Goal: Task Accomplishment & Management: Use online tool/utility

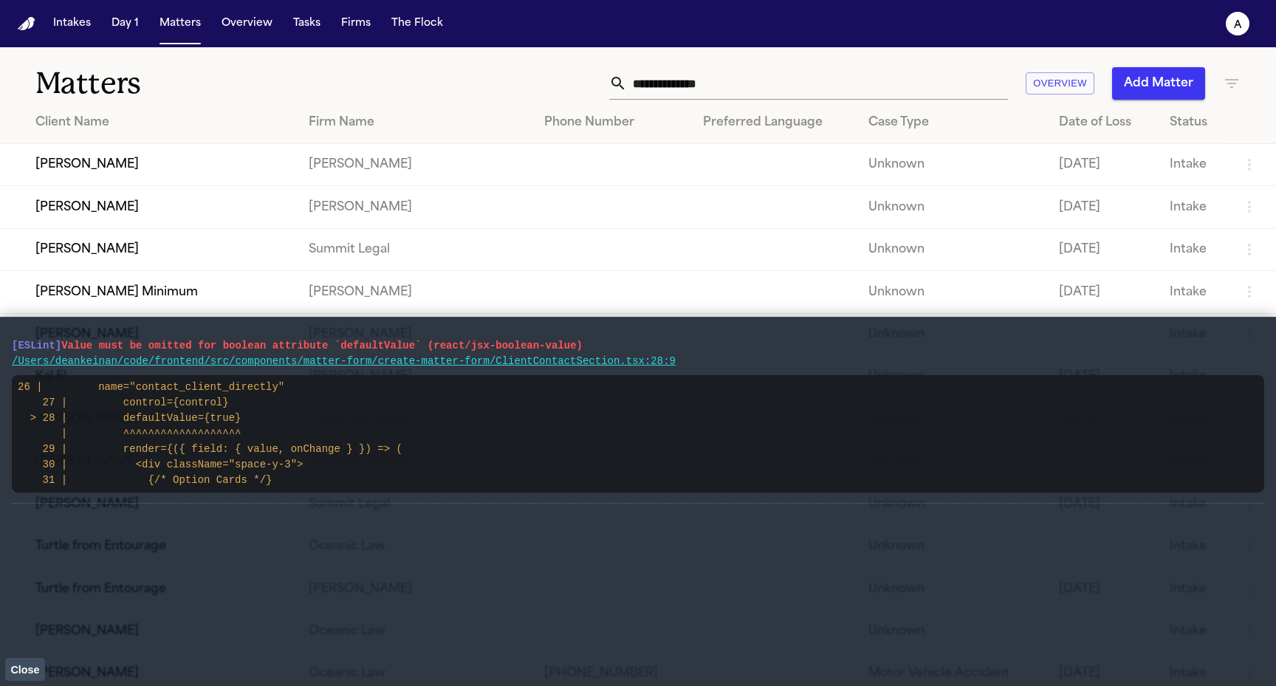
click at [22, 667] on span "Close" at bounding box center [24, 670] width 29 height 12
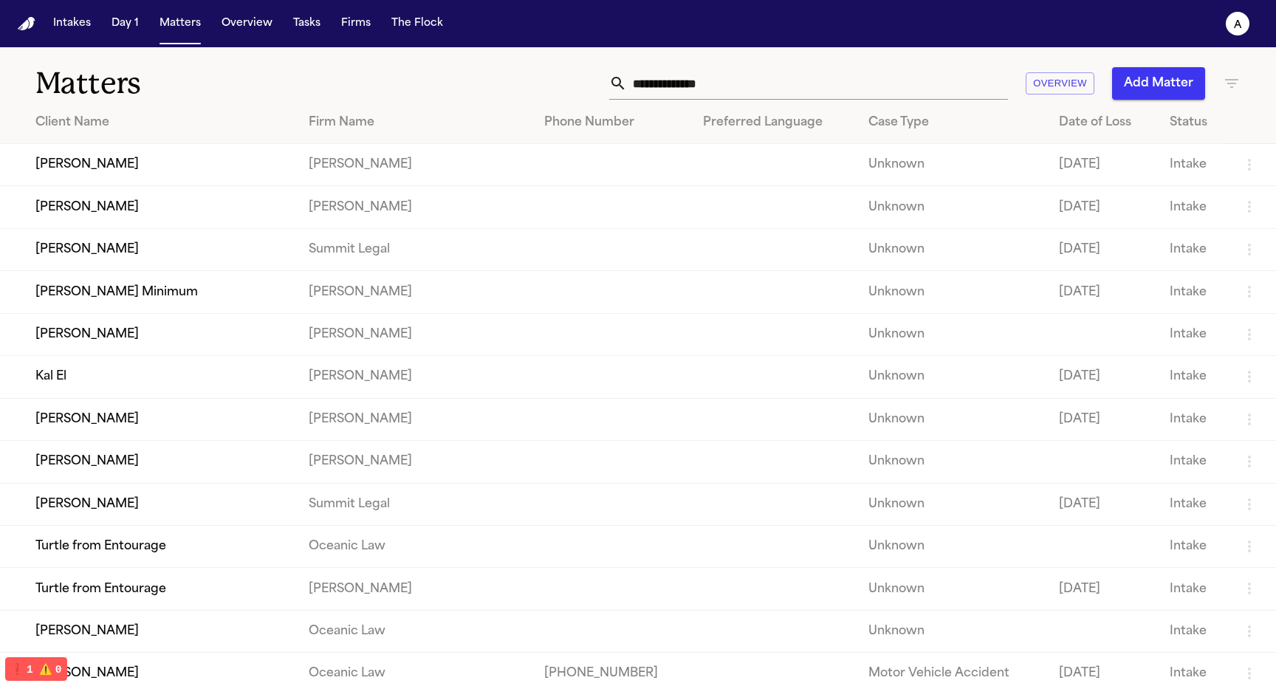
click at [182, 227] on td "[PERSON_NAME]" at bounding box center [148, 207] width 297 height 42
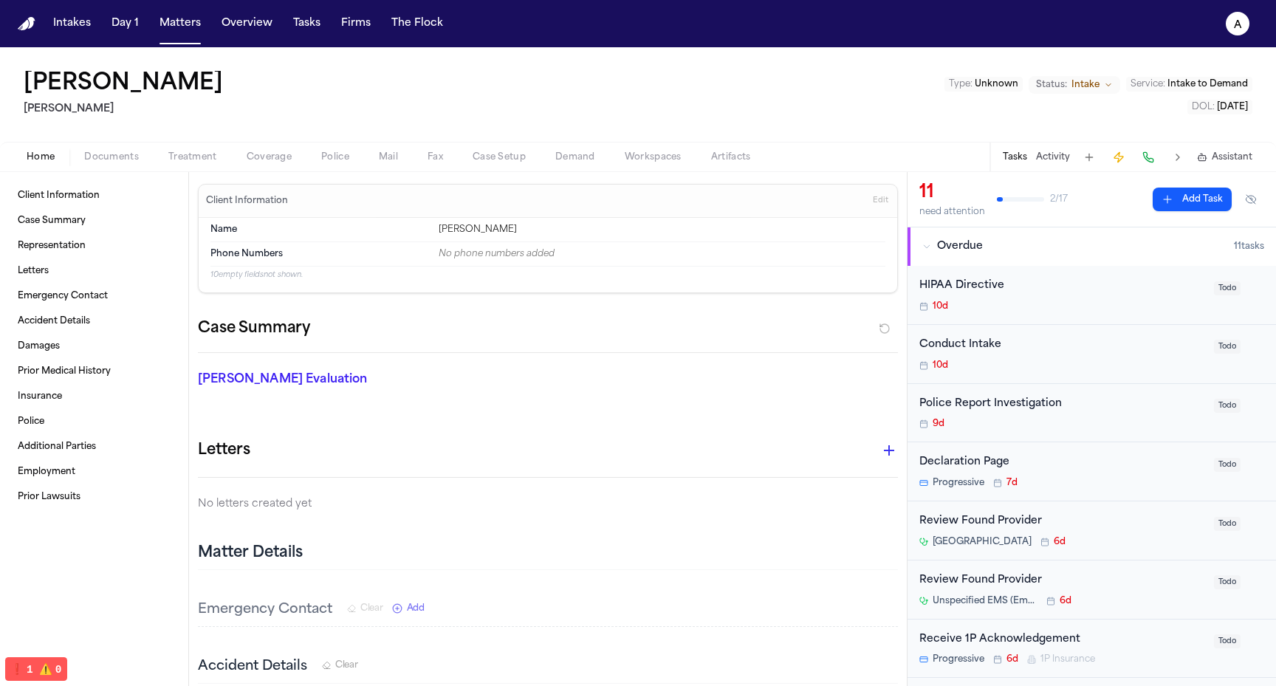
click at [381, 152] on span "Mail" at bounding box center [388, 157] width 19 height 12
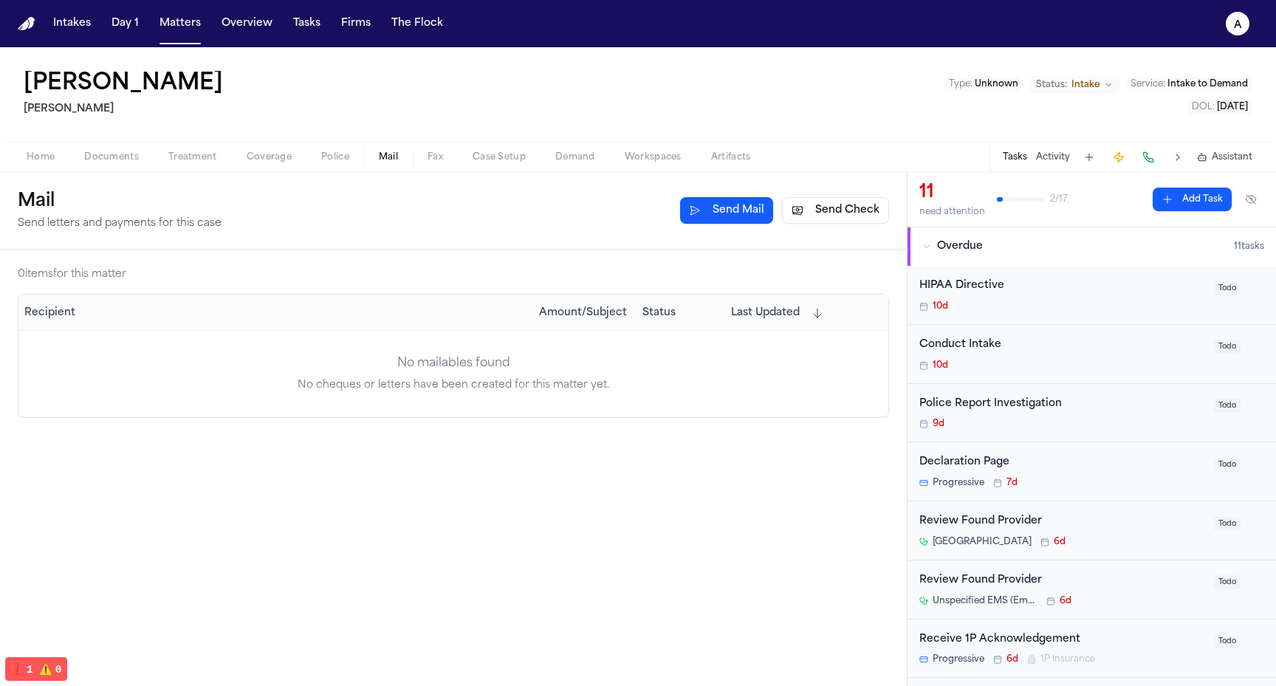
click at [317, 155] on button "Police" at bounding box center [335, 157] width 58 height 18
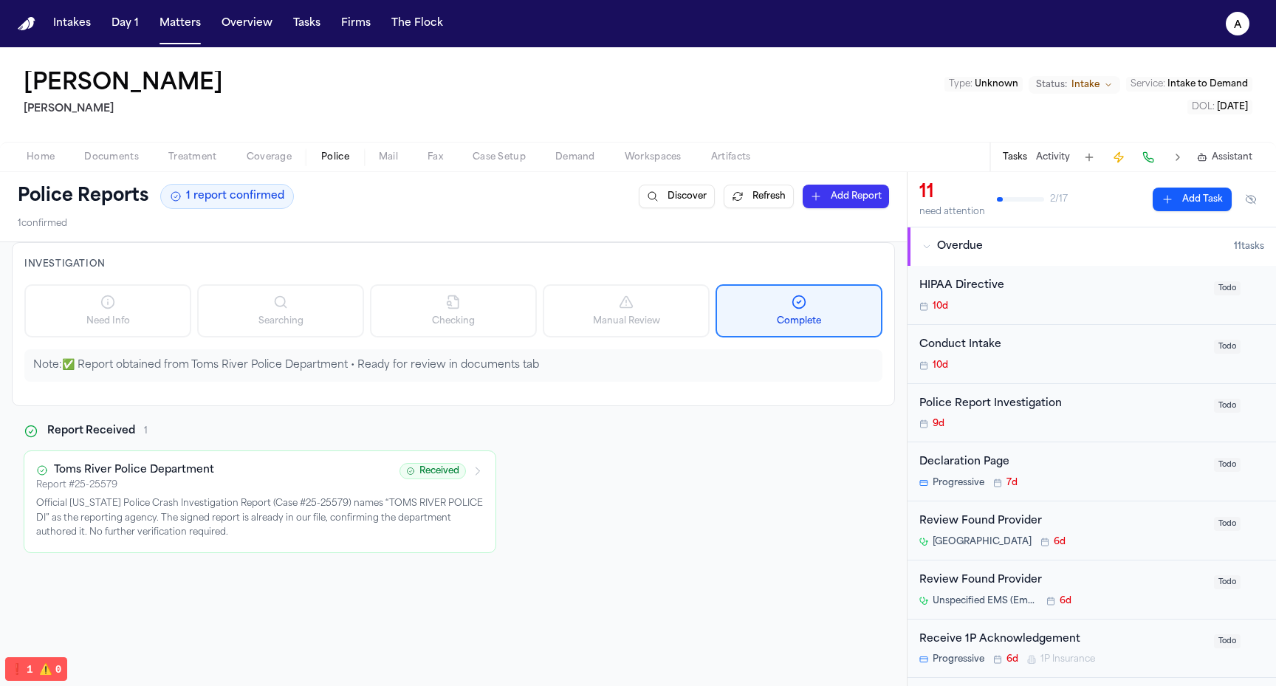
click at [263, 142] on div "Home Documents Treatment Coverage Police Mail Fax Case Setup Demand Workspaces …" at bounding box center [638, 157] width 1276 height 30
click at [214, 158] on span "Treatment" at bounding box center [192, 157] width 49 height 12
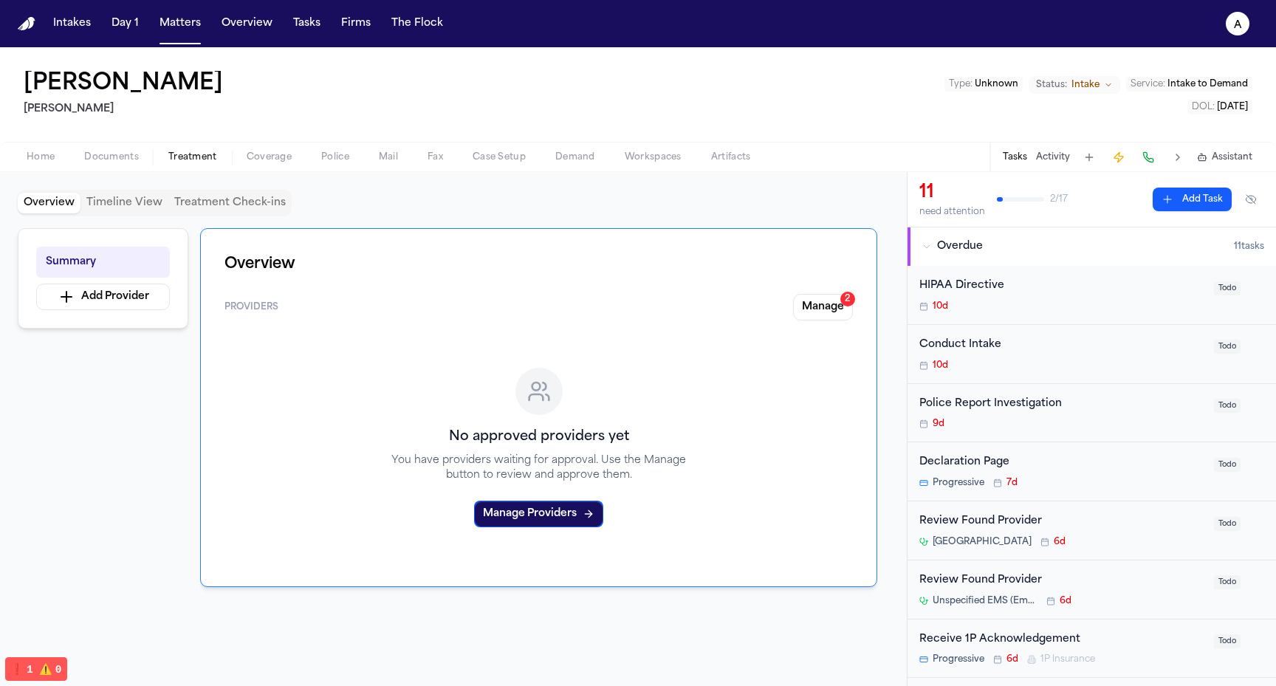
click at [145, 157] on button "Documents" at bounding box center [111, 157] width 84 height 18
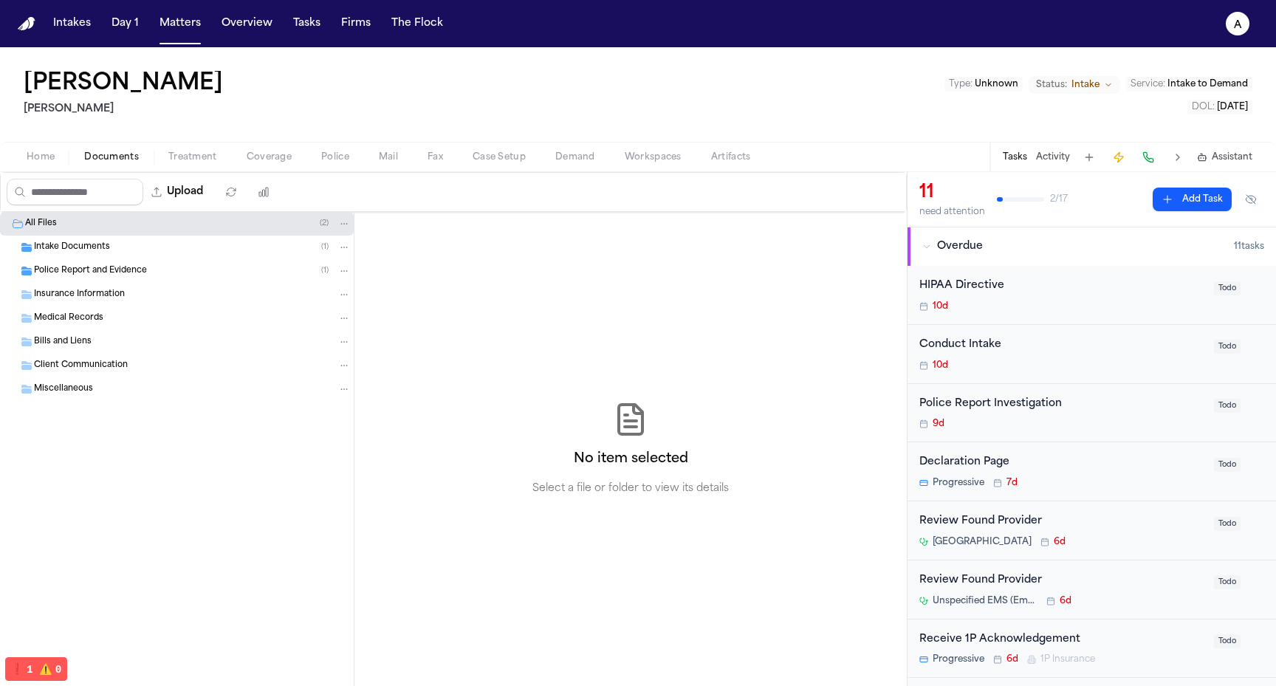
click at [152, 226] on div "All Files ( 2 )" at bounding box center [188, 223] width 326 height 13
click at [141, 267] on span "Police Report and Evidence" at bounding box center [90, 271] width 113 height 13
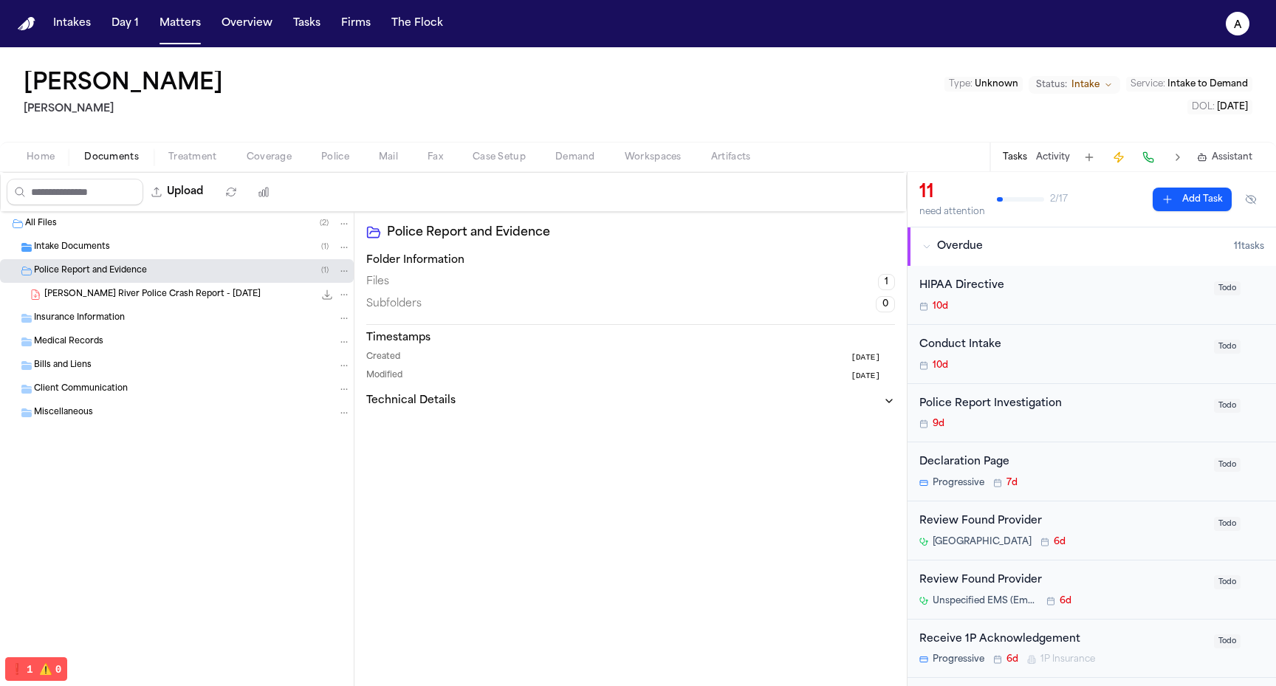
click at [149, 250] on div "Intake Documents ( 1 )" at bounding box center [192, 247] width 317 height 13
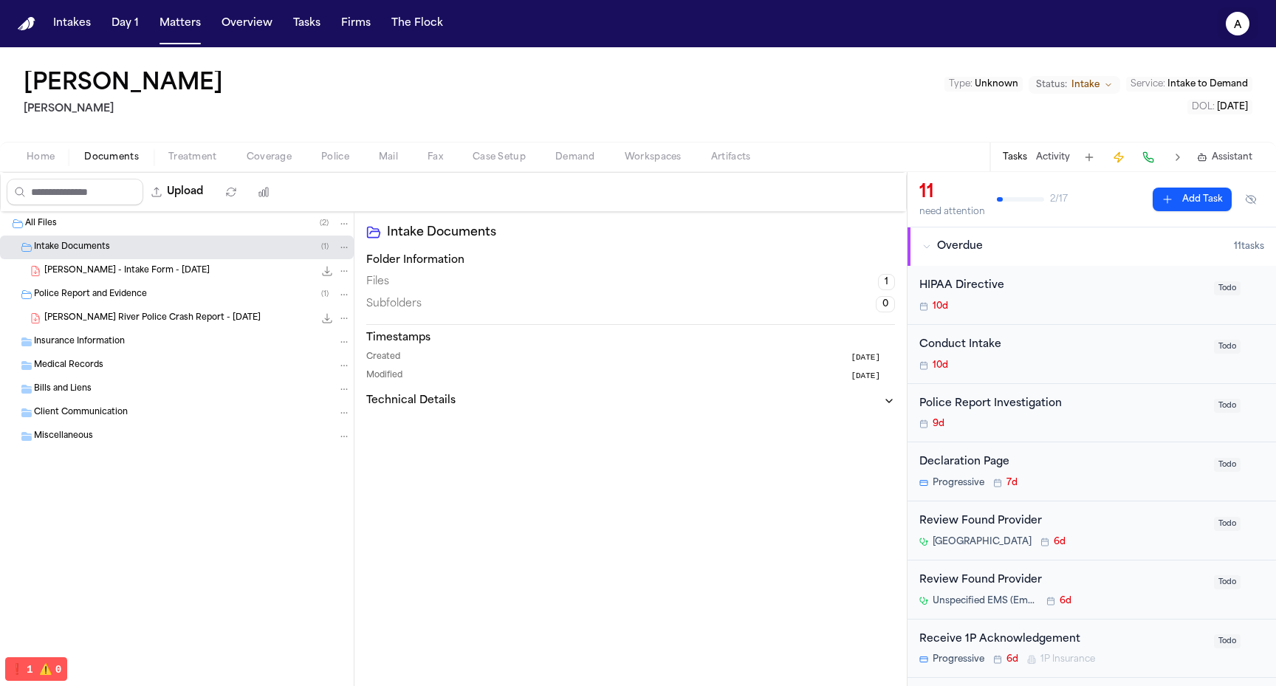
click at [1240, 30] on text "a" at bounding box center [1238, 25] width 8 height 10
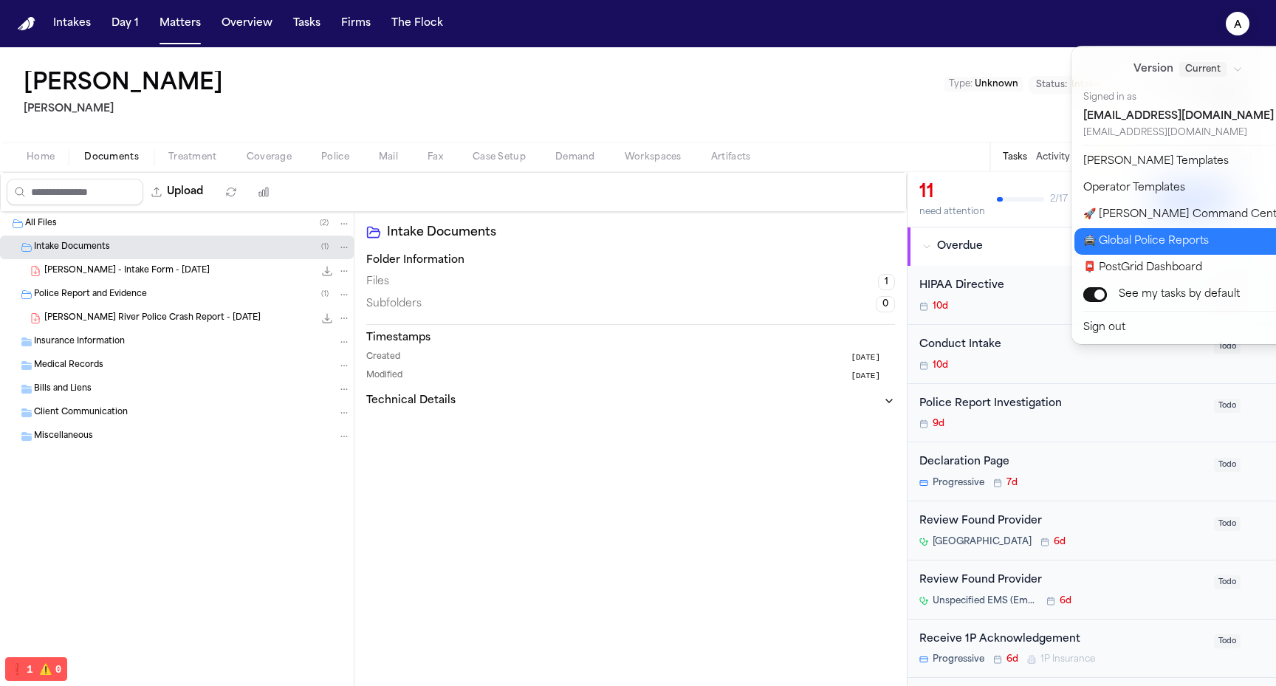
click at [1175, 238] on button "🚔 Global Police Reports" at bounding box center [1197, 241] width 246 height 27
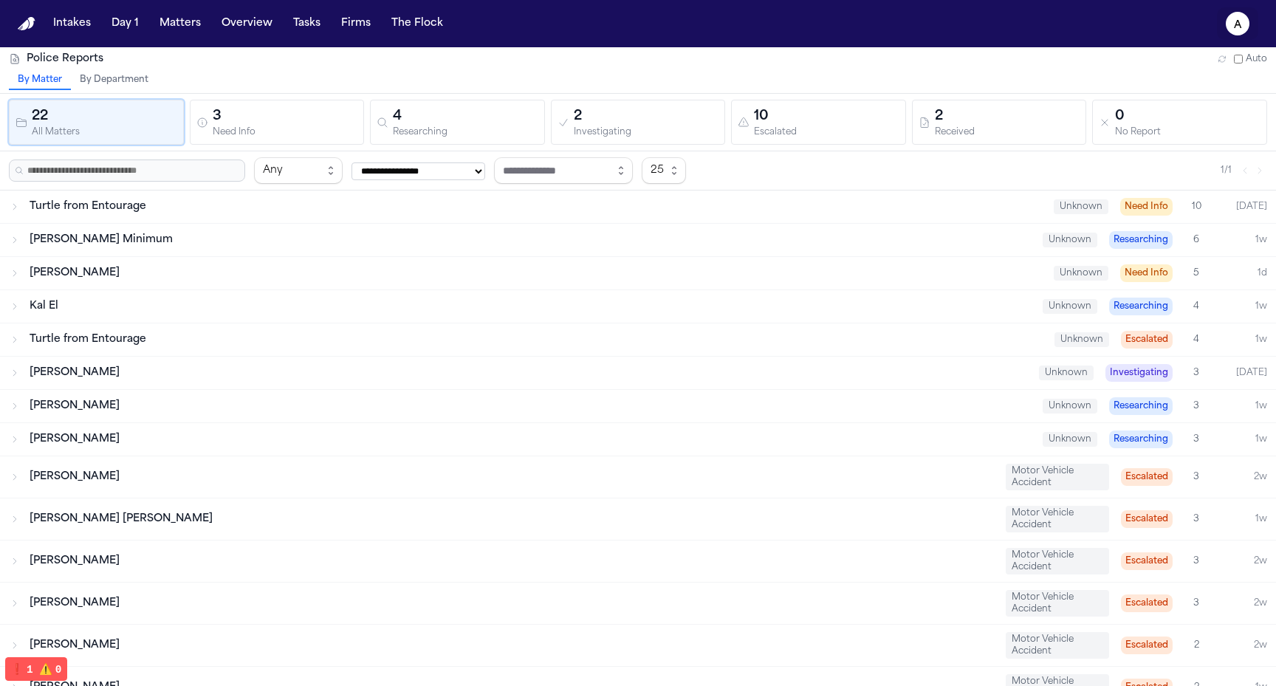
click at [1241, 20] on icon "a" at bounding box center [1237, 24] width 24 height 24
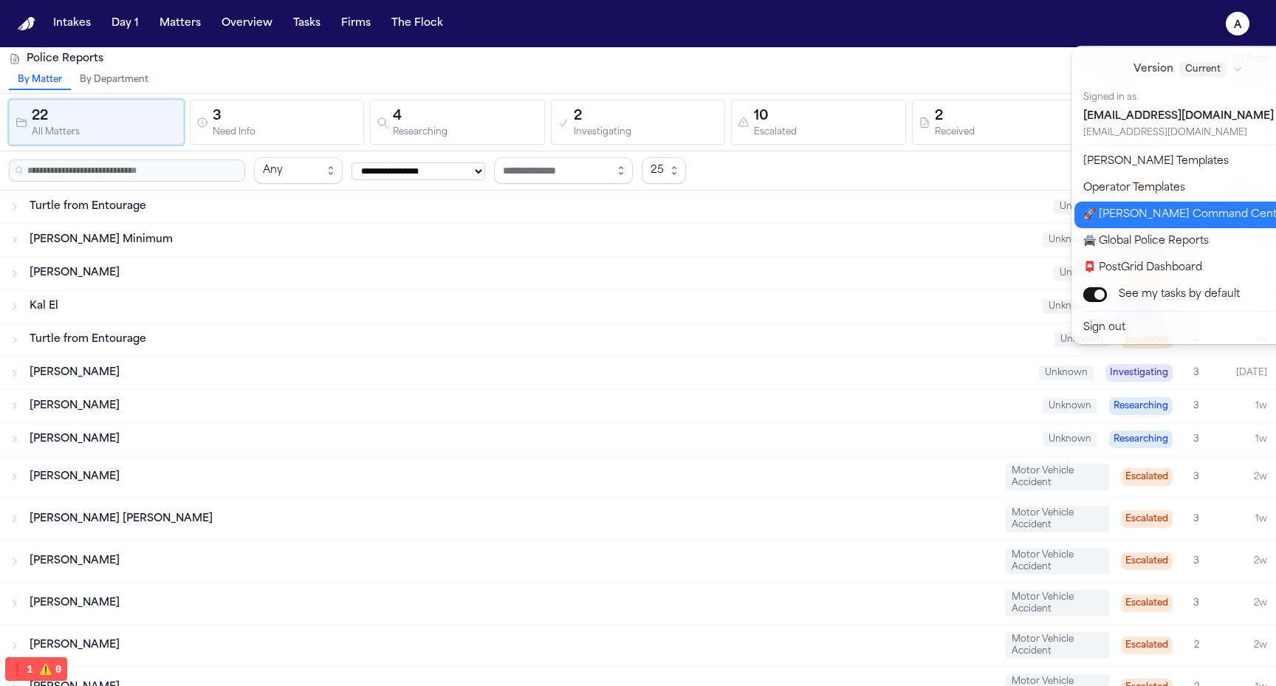
click at [1183, 208] on button "🚀 [PERSON_NAME] Command Center" at bounding box center [1197, 215] width 246 height 27
select select "**"
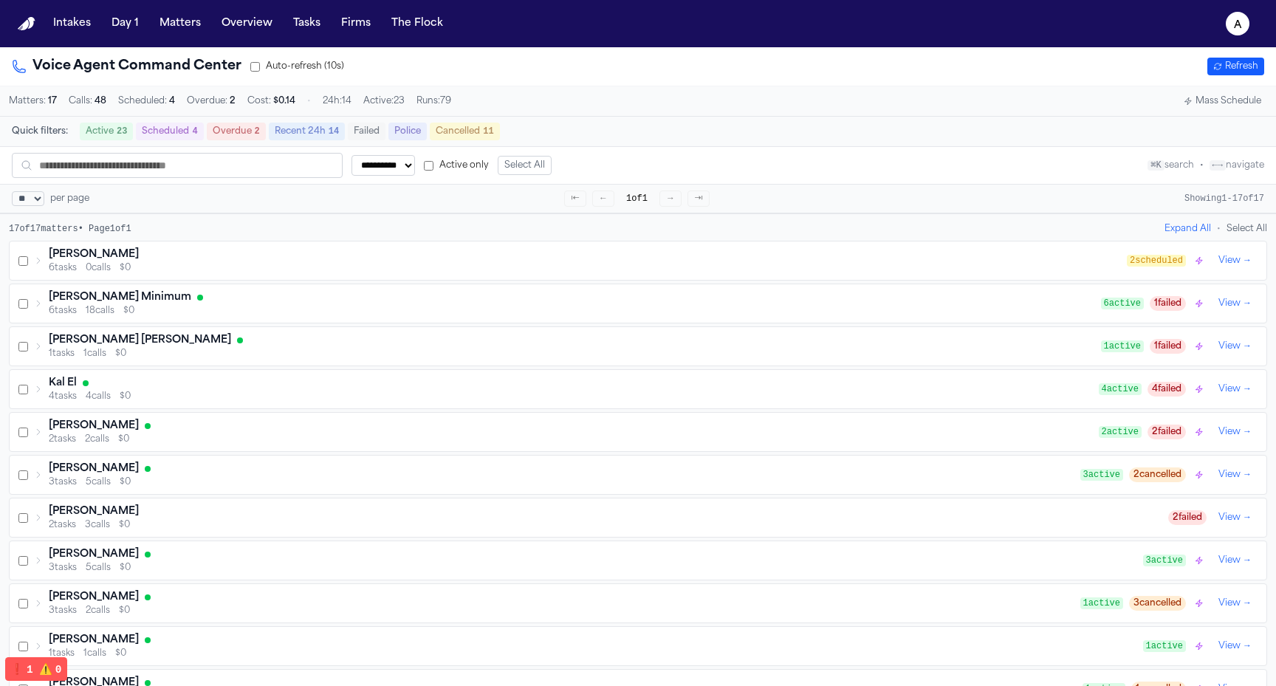
click at [1226, 94] on button "Mass Schedule" at bounding box center [1221, 101] width 89 height 18
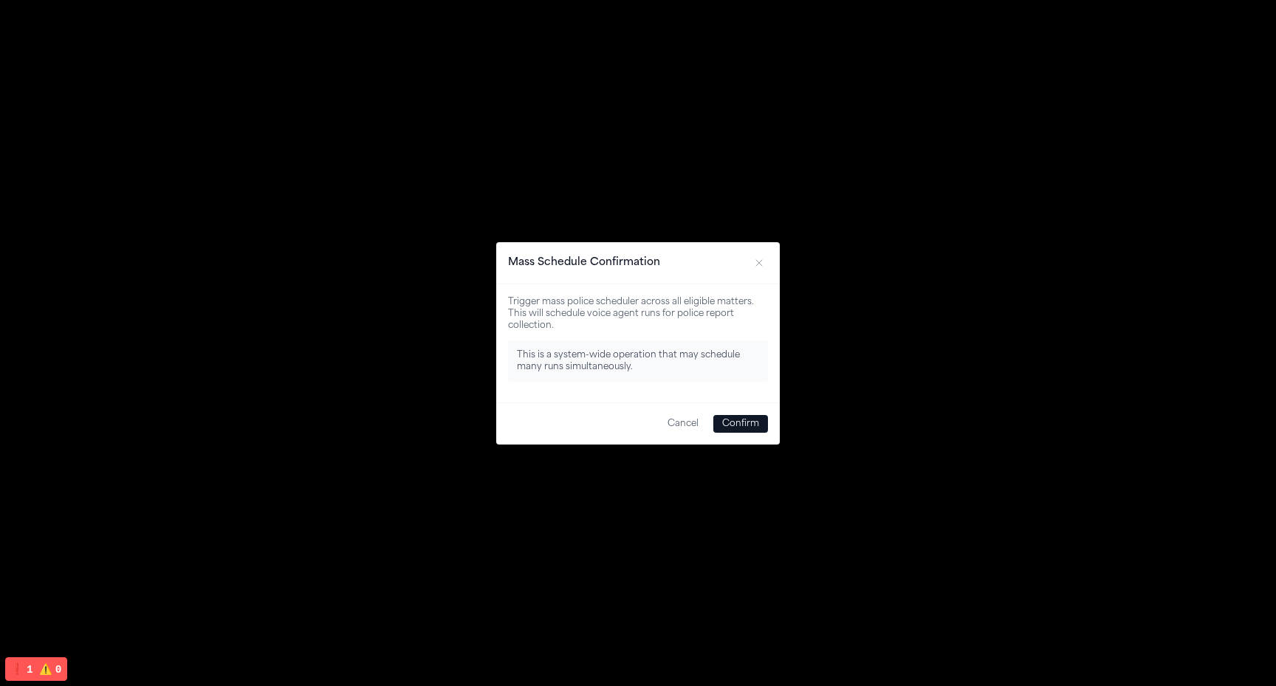
click at [748, 422] on button "Confirm" at bounding box center [740, 424] width 55 height 18
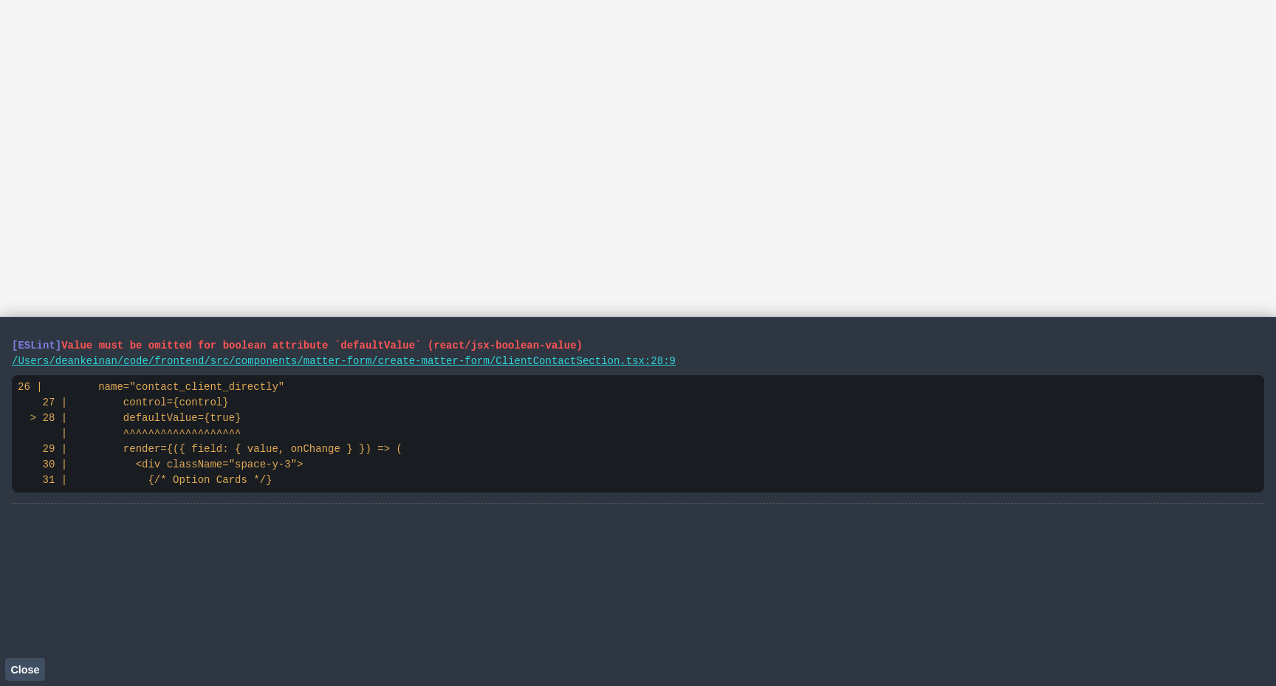
select select "**"
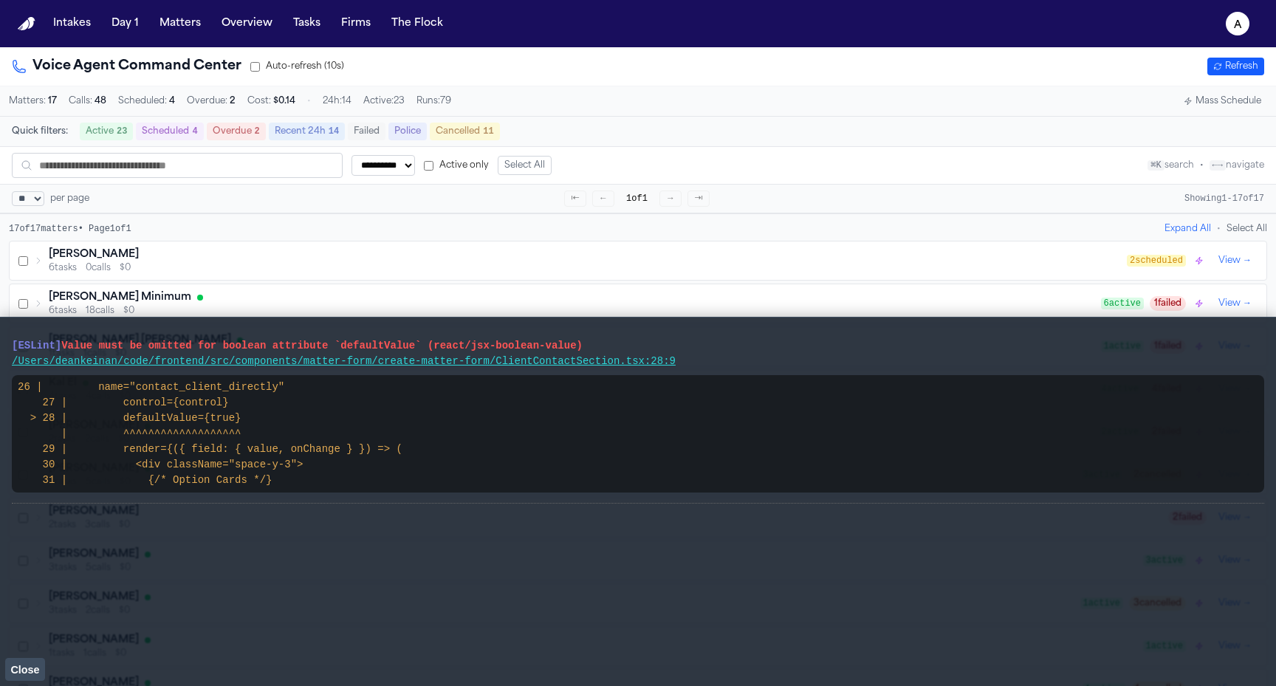
click at [27, 664] on span "Close" at bounding box center [24, 670] width 29 height 12
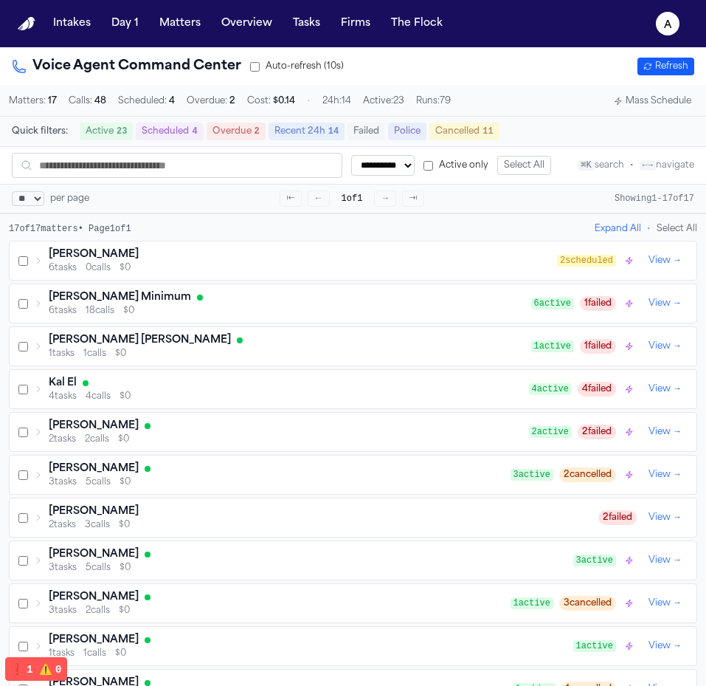
click at [678, 102] on button "Mass Schedule" at bounding box center [652, 101] width 89 height 18
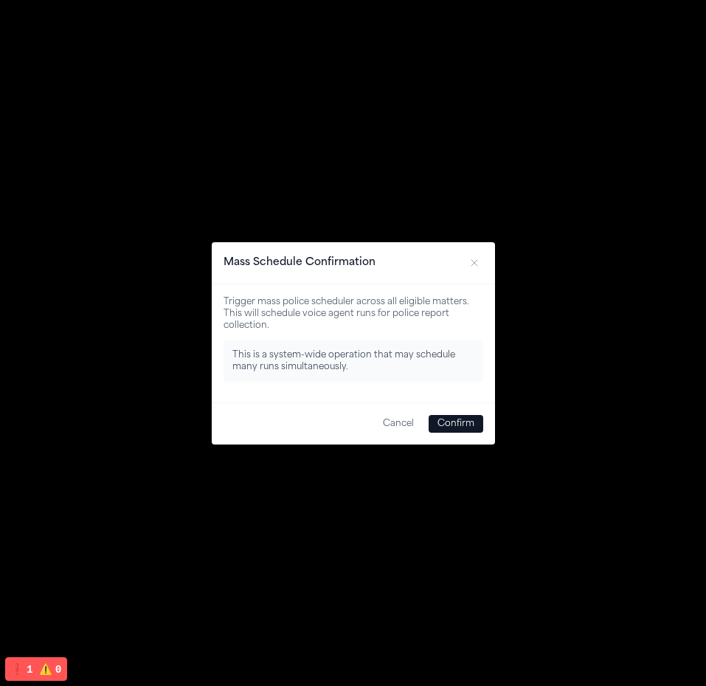
click at [467, 416] on button "Confirm" at bounding box center [456, 424] width 55 height 18
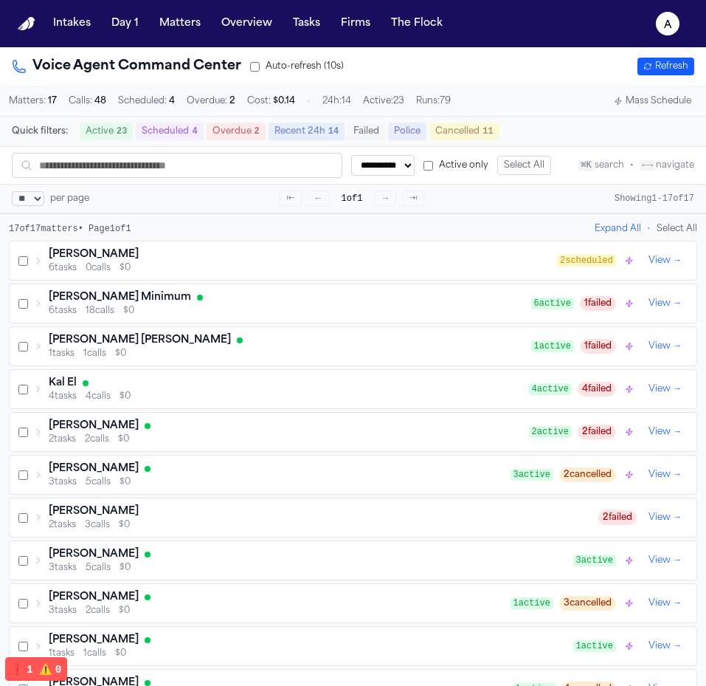
click at [681, 58] on button "Refresh" at bounding box center [666, 67] width 57 height 18
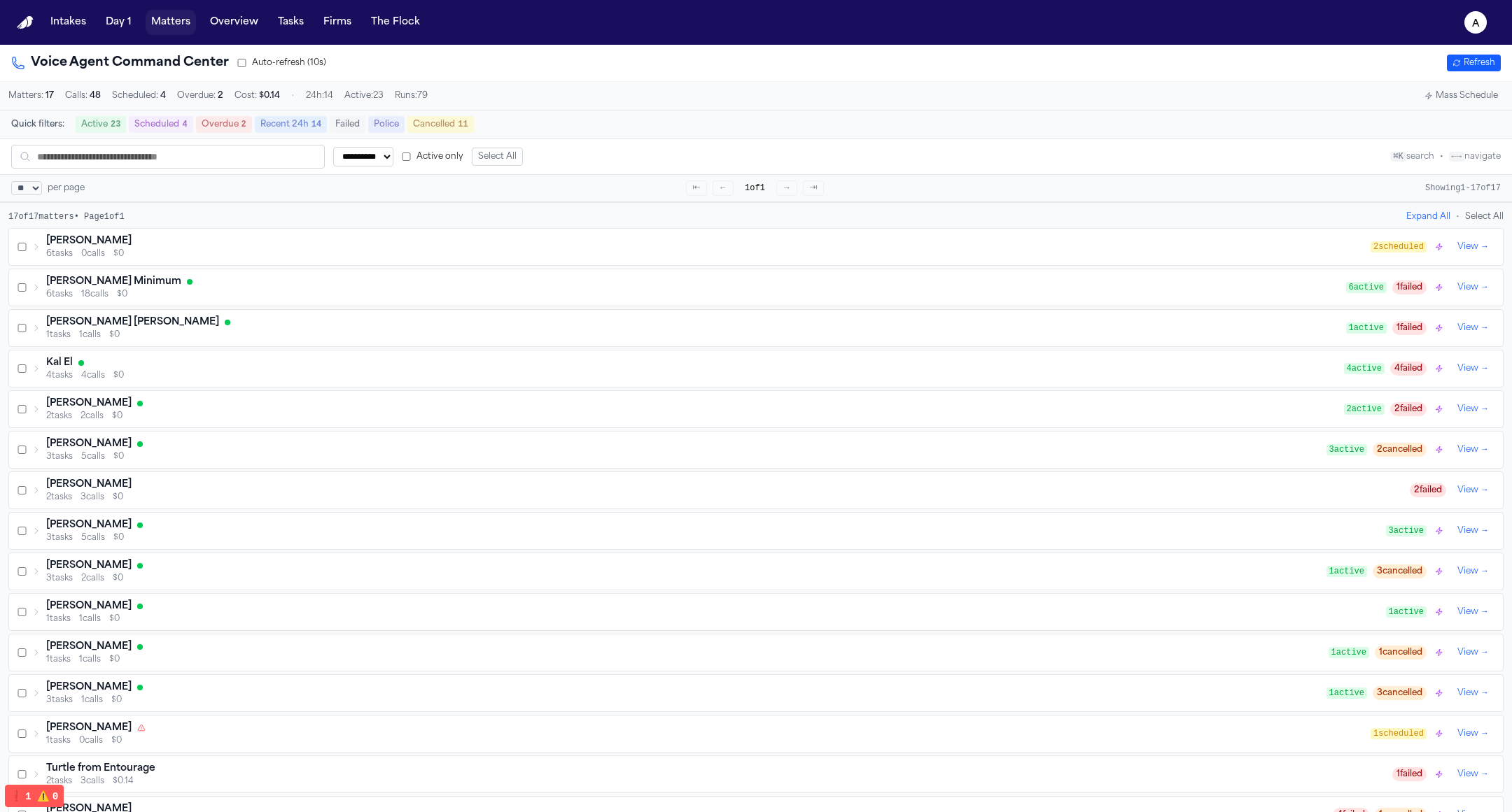
click at [162, 17] on button "Matters" at bounding box center [171, 22] width 50 height 26
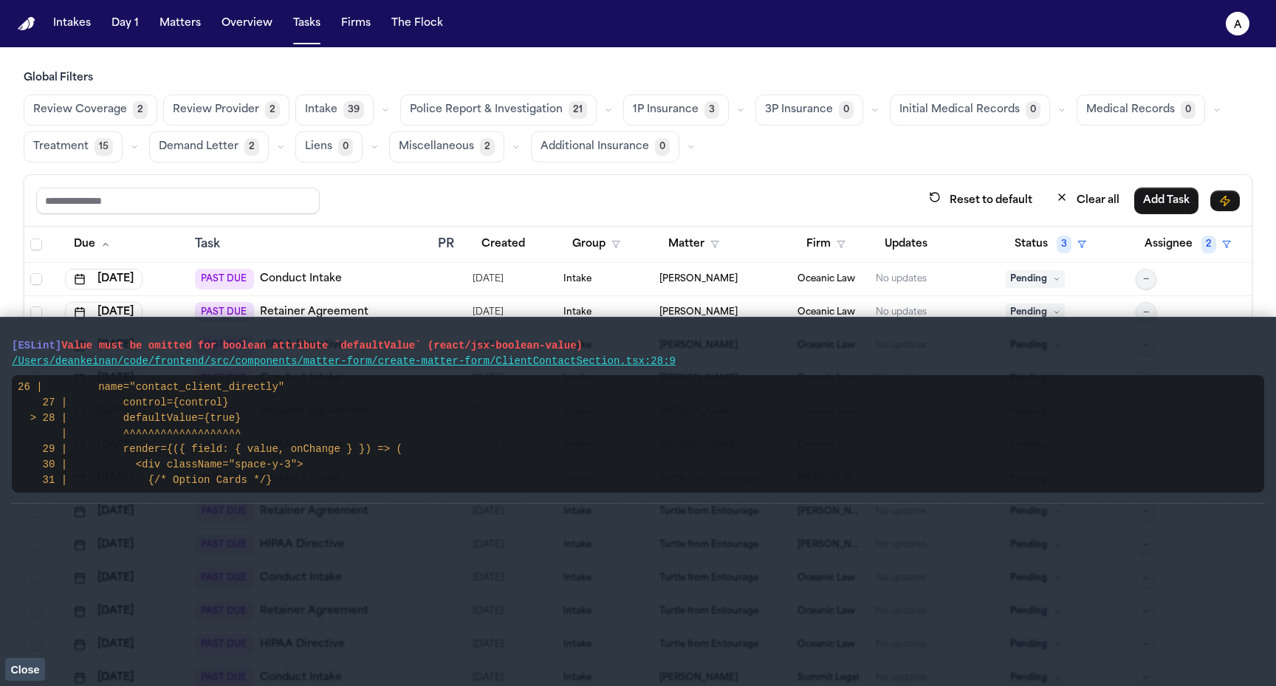
click at [30, 666] on span "Close" at bounding box center [24, 670] width 29 height 12
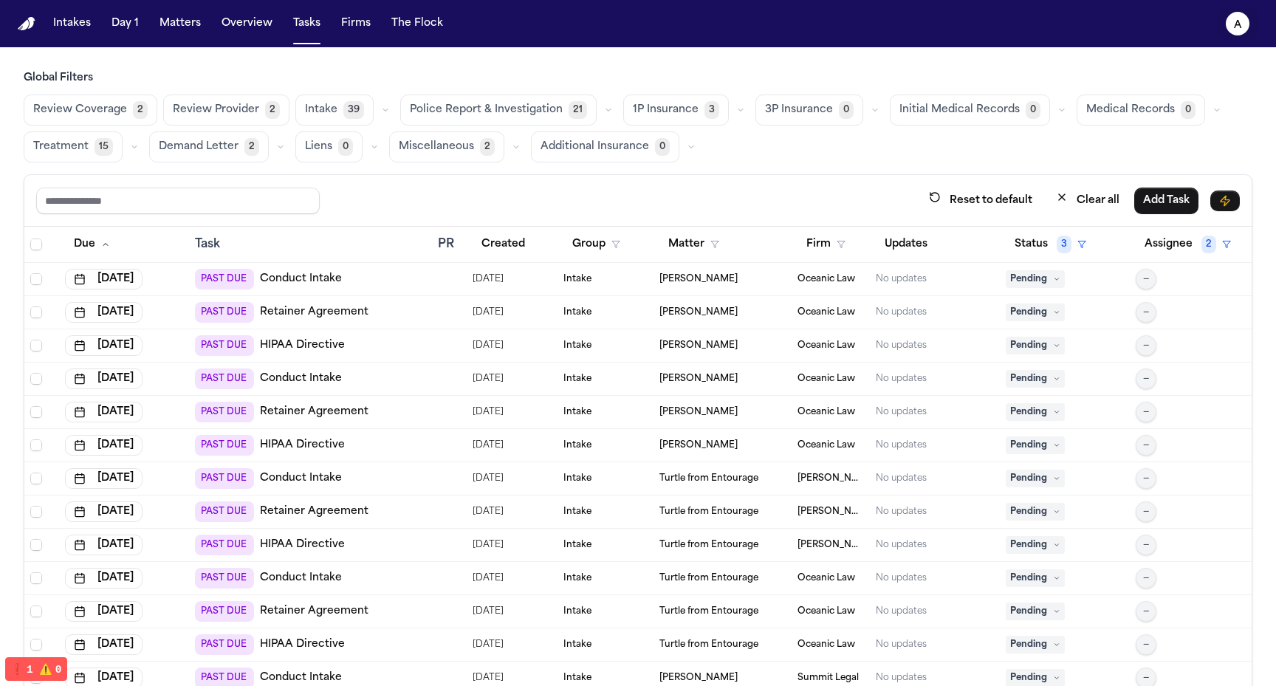
click at [782, 27] on icon "a" at bounding box center [1237, 24] width 24 height 24
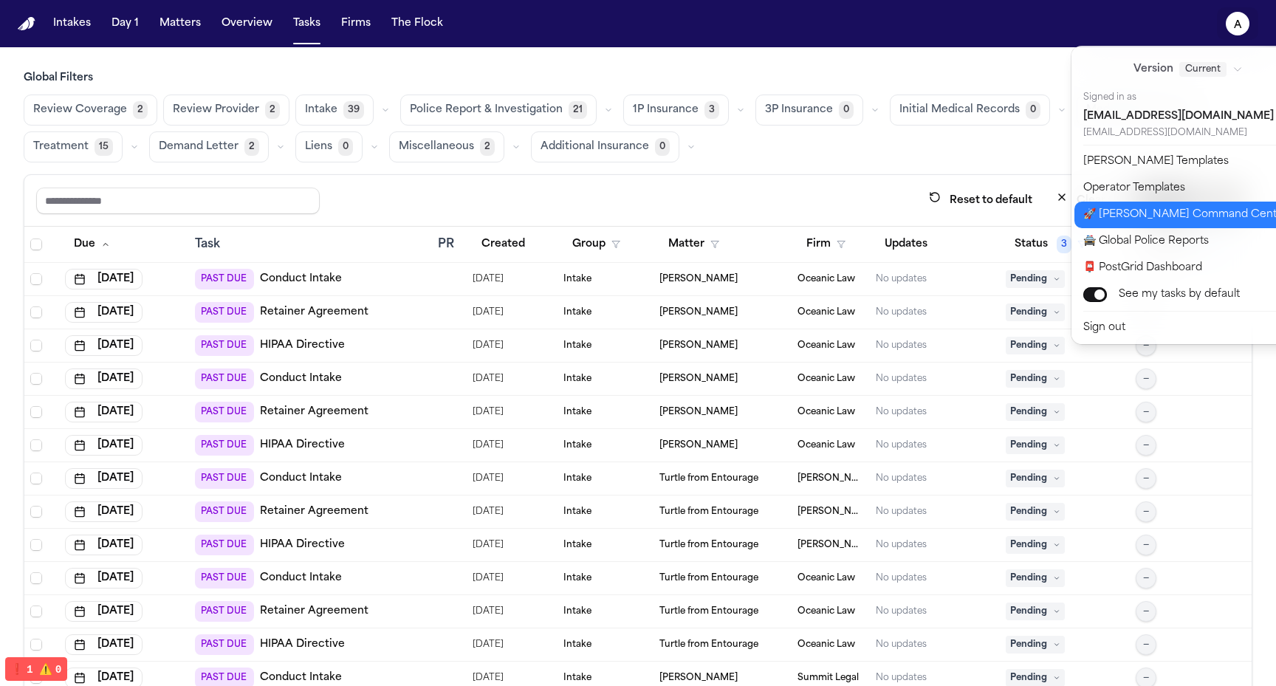
click at [782, 216] on button "🚀 [PERSON_NAME] Command Center" at bounding box center [1197, 215] width 246 height 27
select select "**"
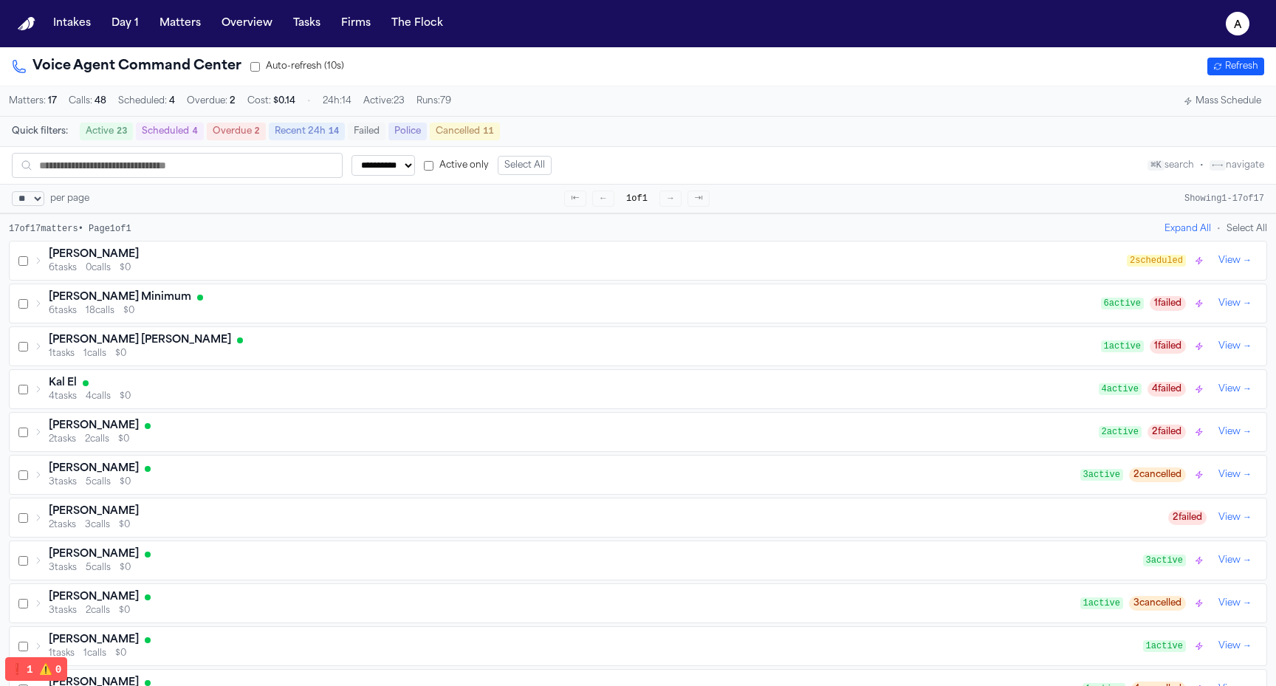
click at [782, 100] on button "Mass Schedule" at bounding box center [1221, 101] width 89 height 18
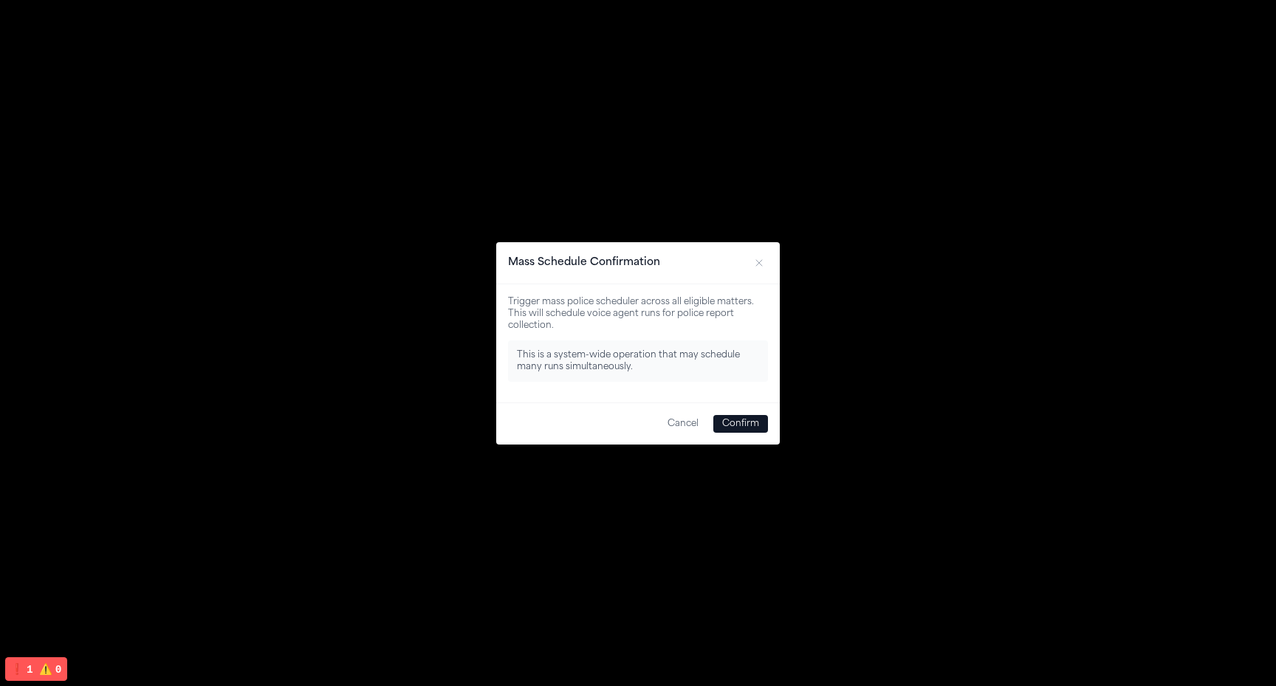
click at [738, 427] on button "Confirm" at bounding box center [740, 424] width 55 height 18
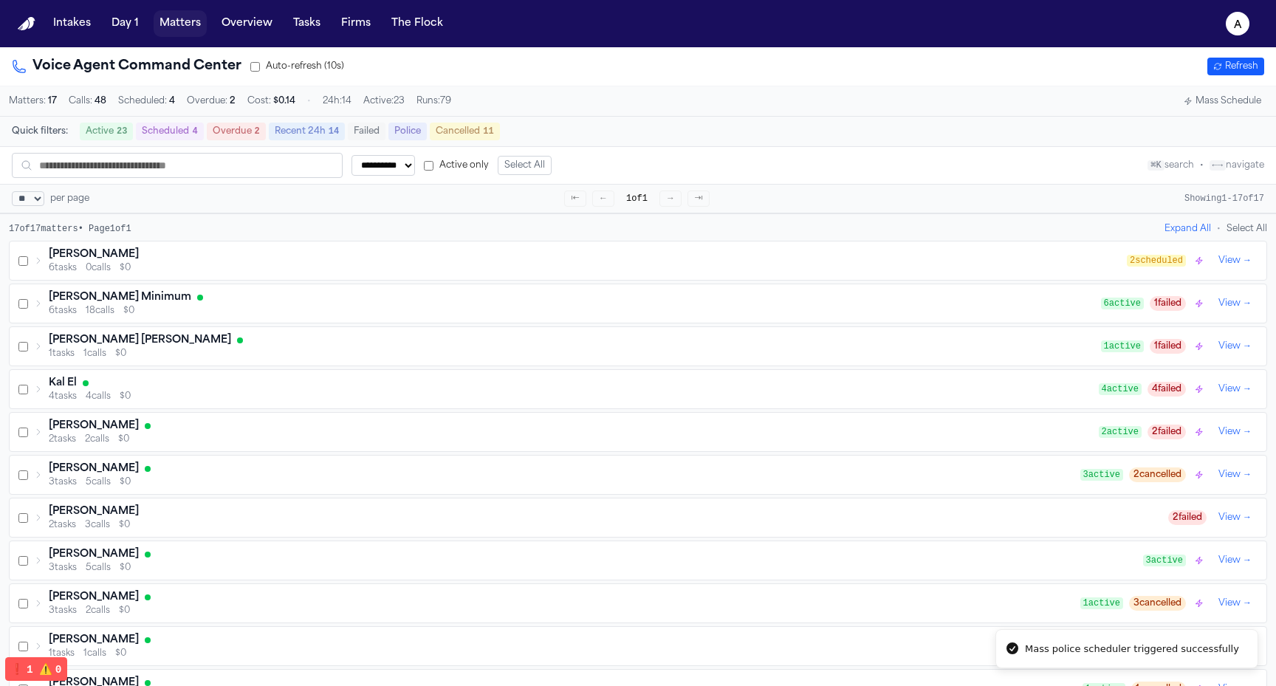
click at [170, 23] on button "Matters" at bounding box center [180, 23] width 53 height 27
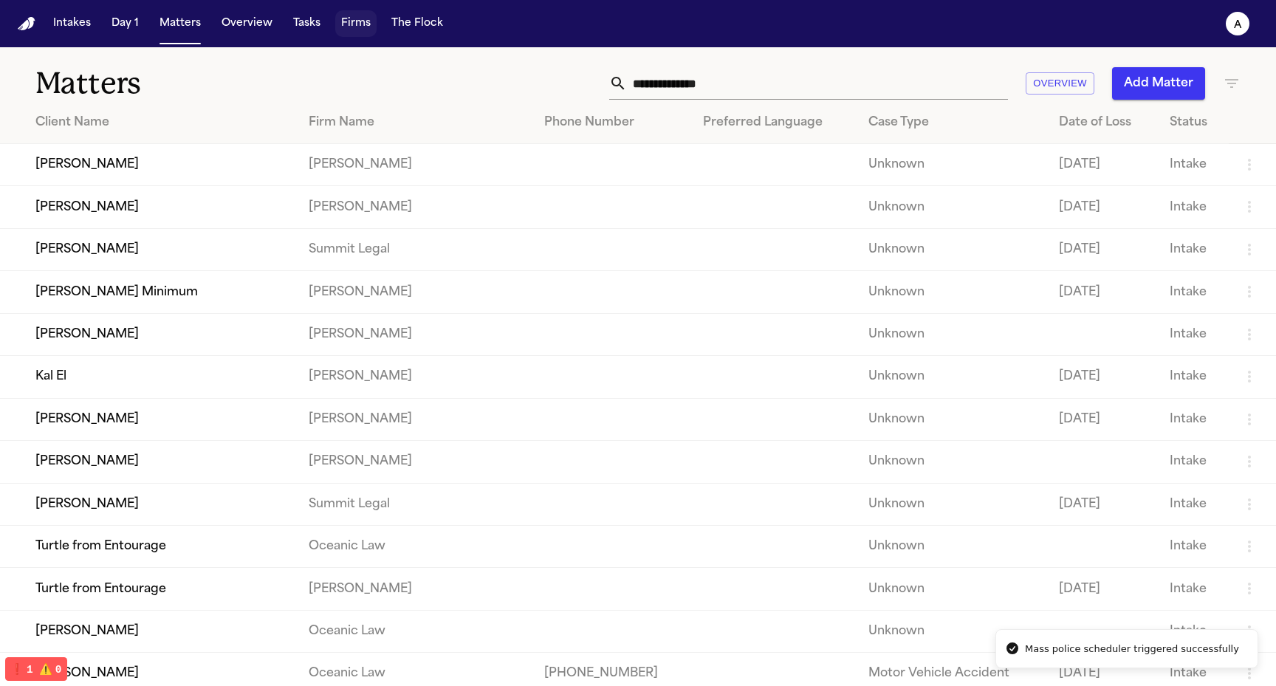
click at [313, 20] on button "Tasks" at bounding box center [306, 23] width 39 height 27
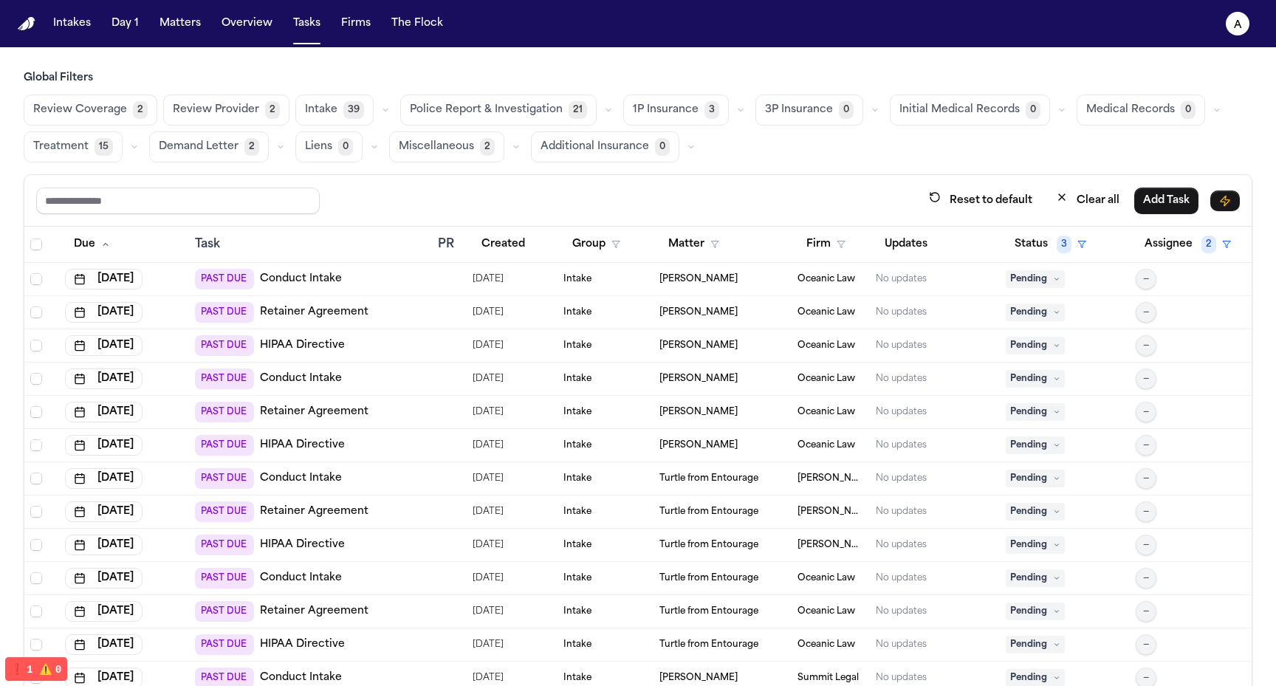
click at [472, 117] on span "Police Report & Investigation" at bounding box center [486, 110] width 153 height 15
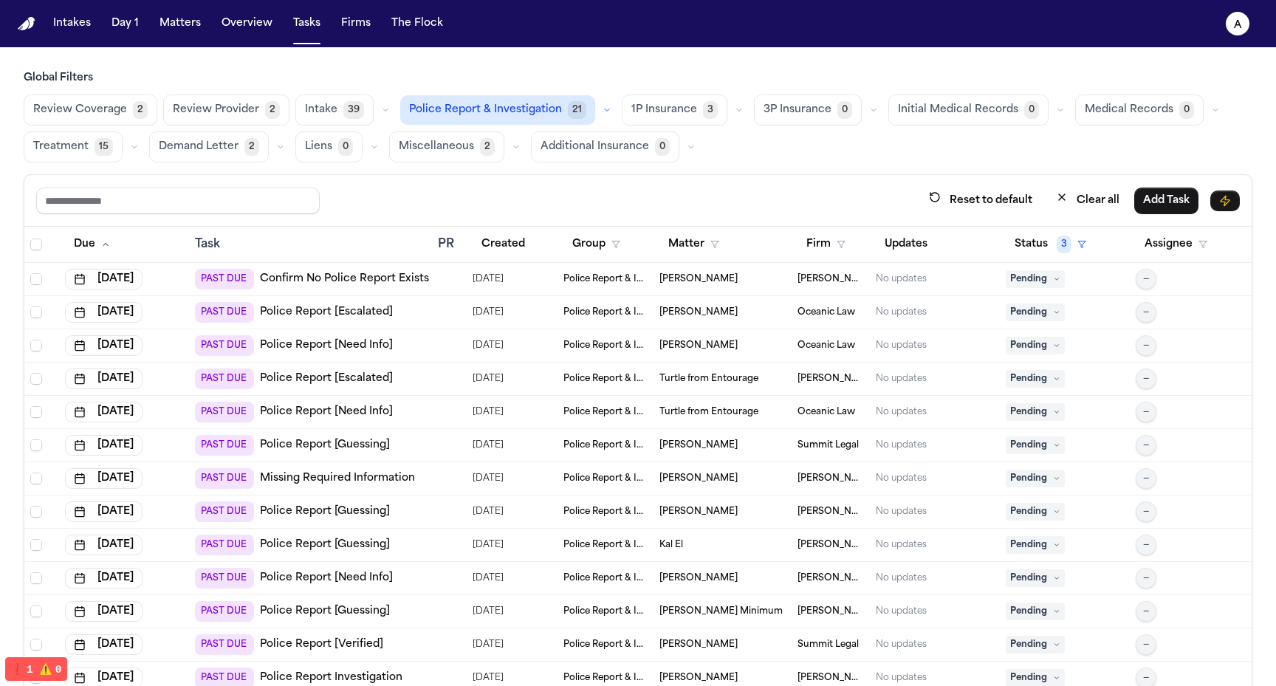
click at [458, 287] on td at bounding box center [449, 279] width 35 height 33
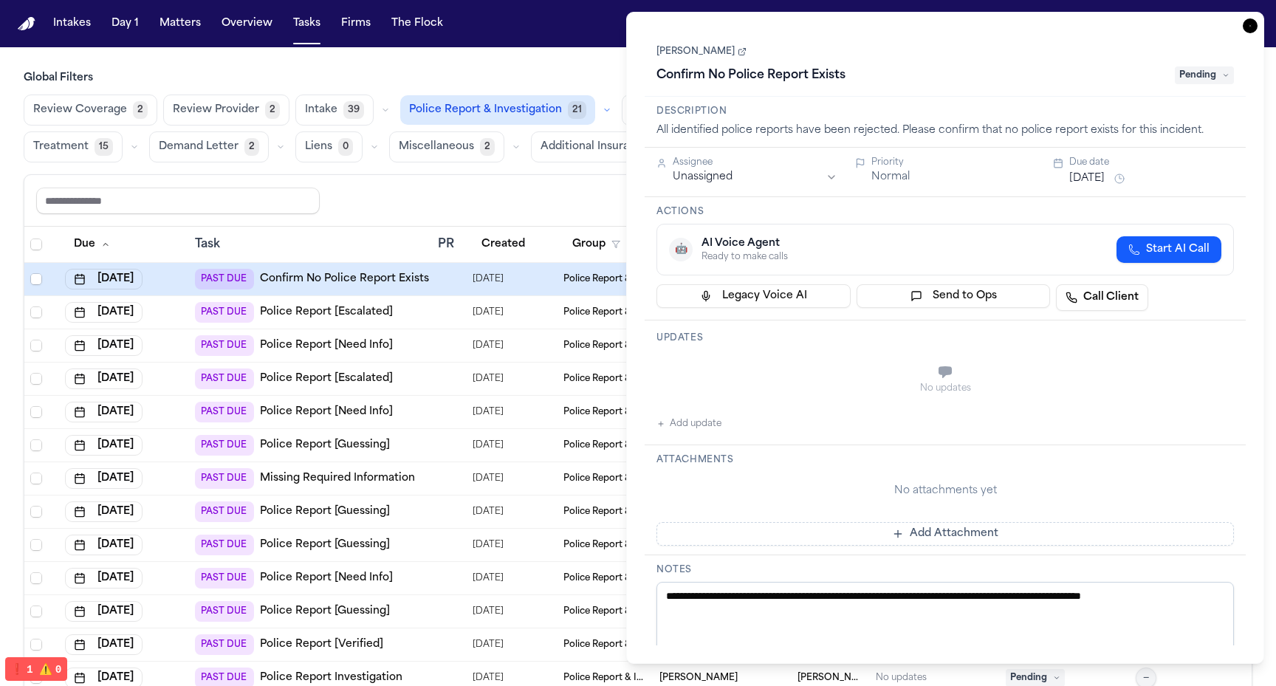
click at [458, 287] on td at bounding box center [449, 279] width 35 height 33
click at [420, 365] on td "PAST DUE Police Report [Escalated]" at bounding box center [310, 378] width 243 height 33
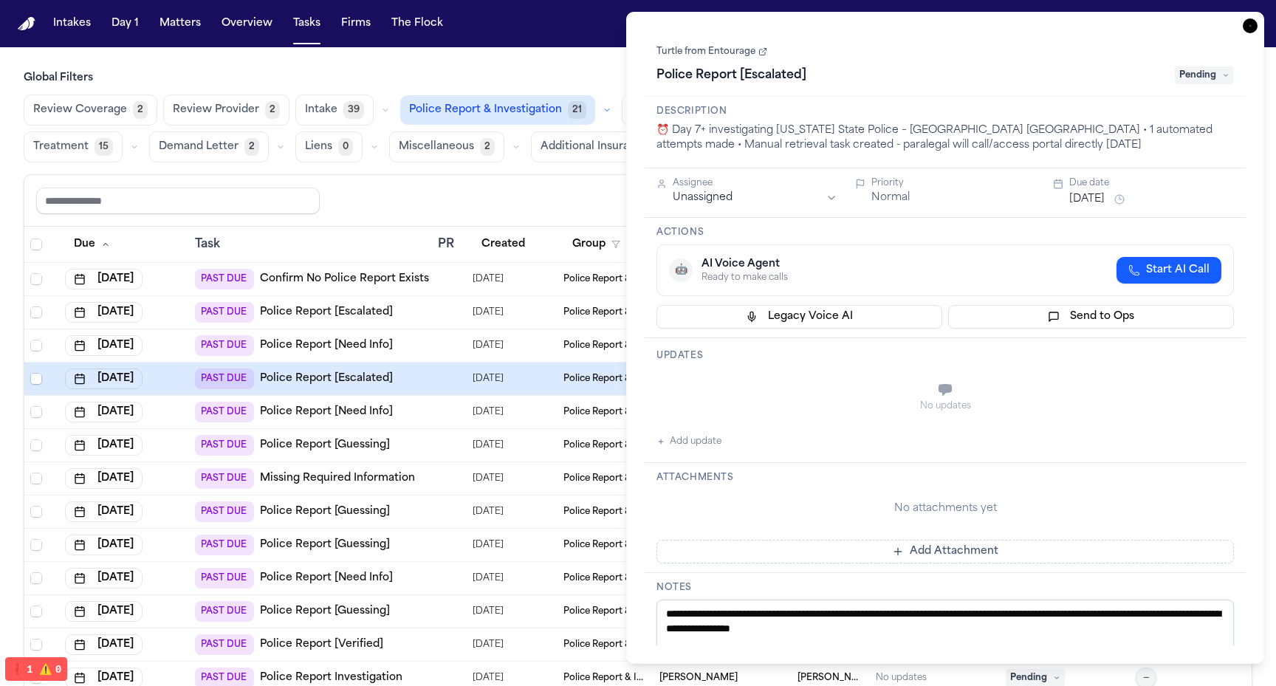
click at [459, 351] on td at bounding box center [449, 345] width 35 height 33
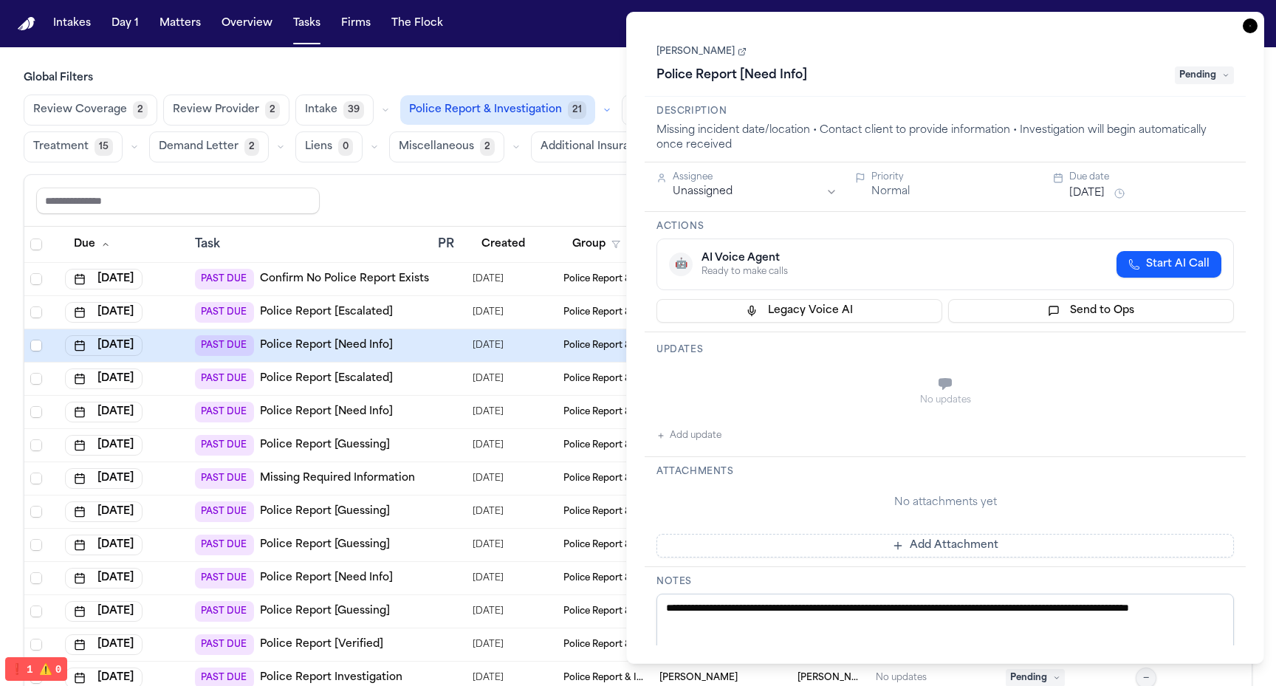
click at [470, 389] on td "[DATE]" at bounding box center [512, 378] width 91 height 33
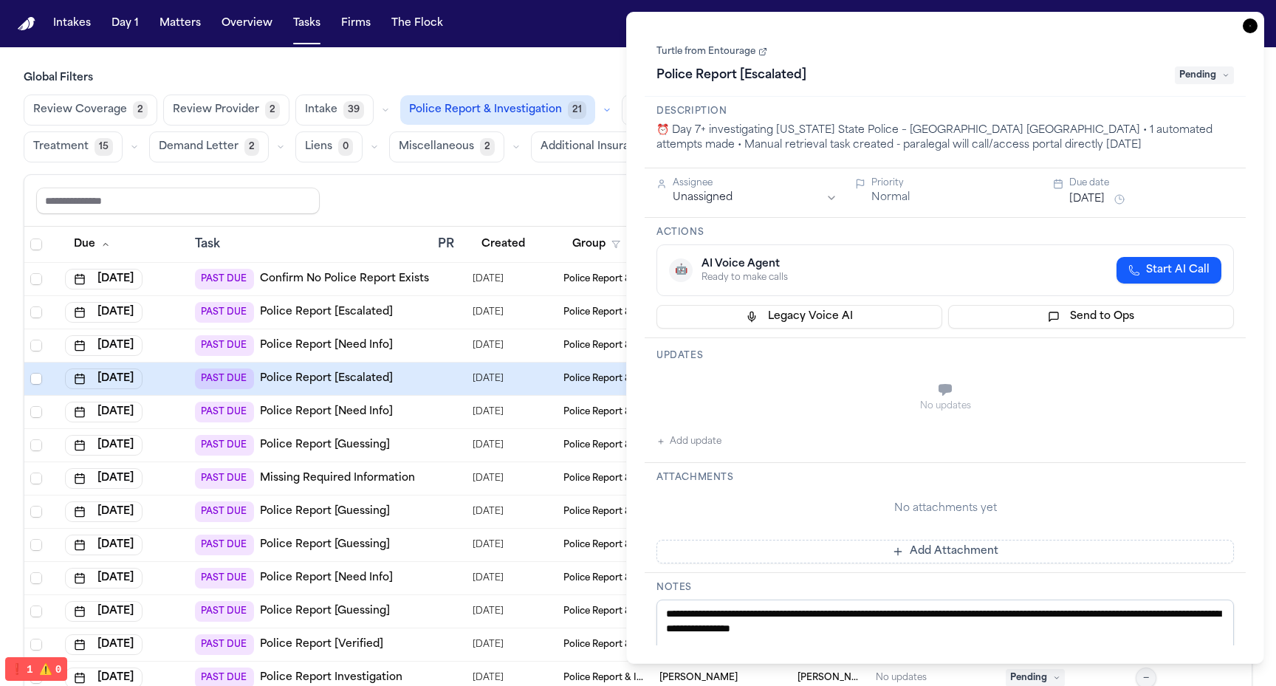
click at [486, 447] on span "[DATE]" at bounding box center [487, 445] width 31 height 21
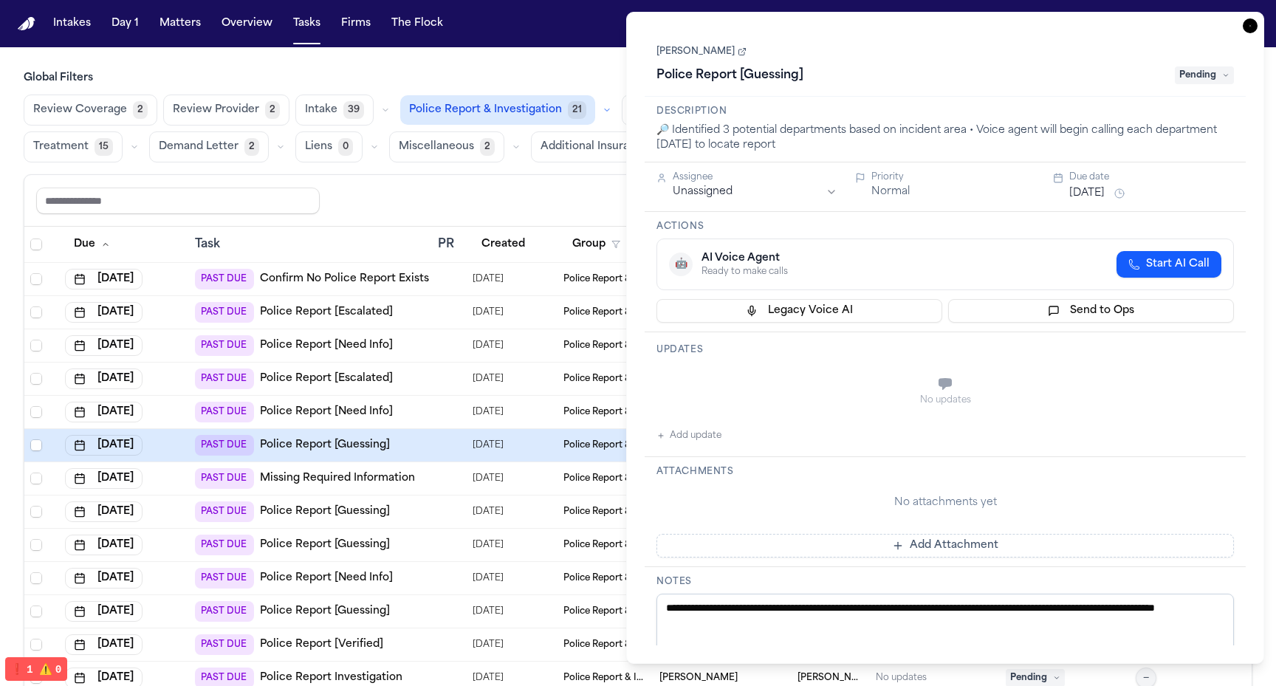
click at [496, 493] on td "[DATE]" at bounding box center [512, 478] width 91 height 33
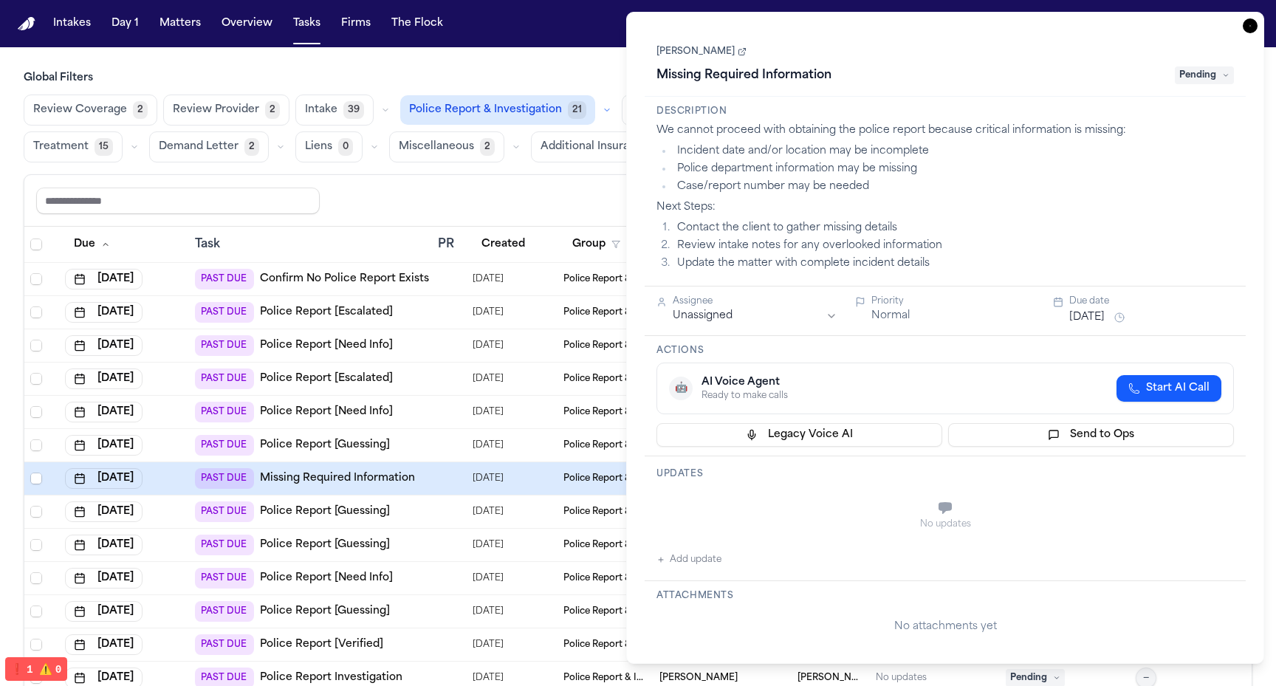
click at [503, 544] on span "[DATE]" at bounding box center [487, 544] width 31 height 21
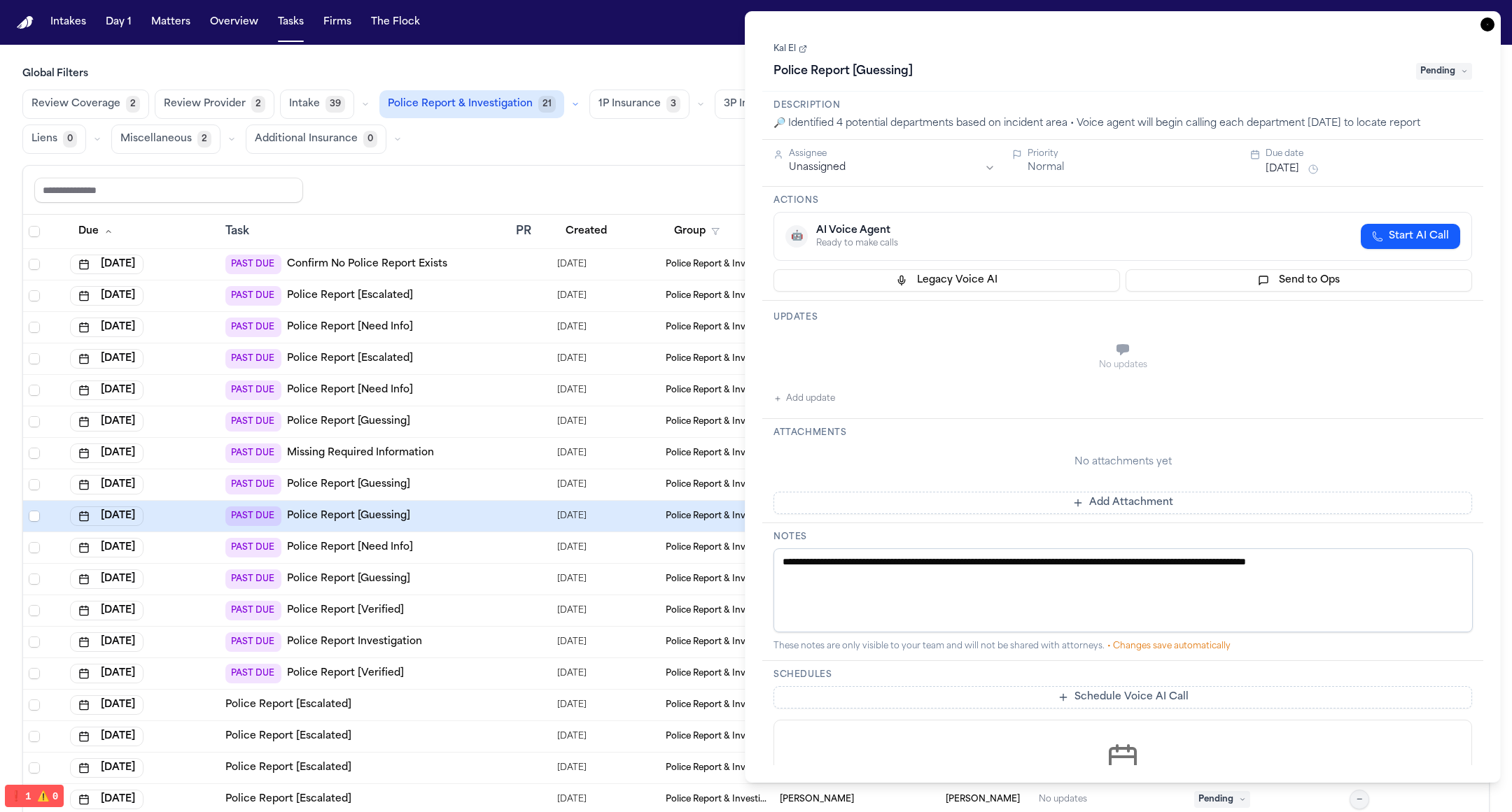
click at [515, 595] on td at bounding box center [531, 610] width 42 height 31
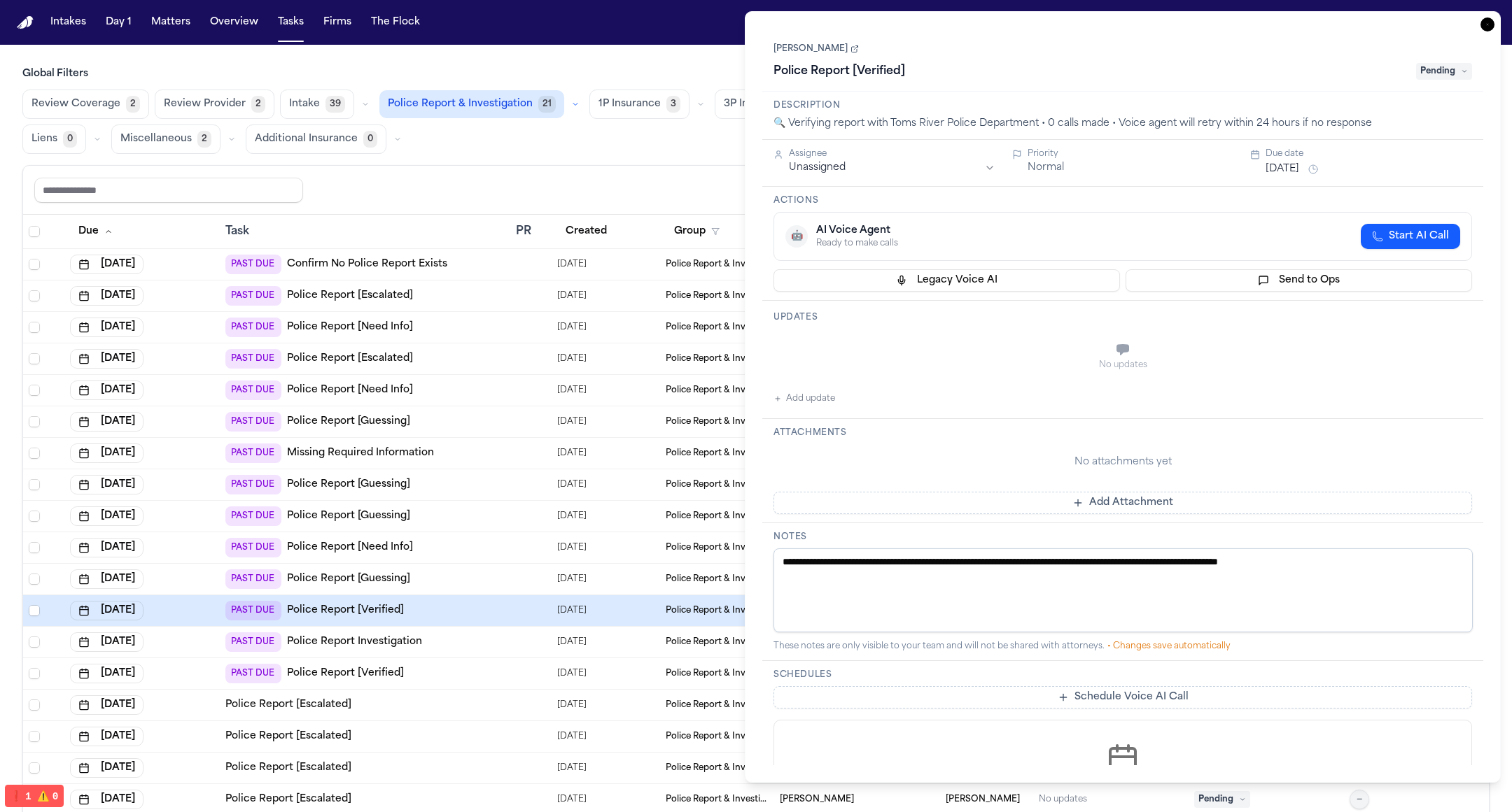
click at [501, 649] on td "PAST DUE Police Report [Verified]" at bounding box center [365, 674] width 290 height 31
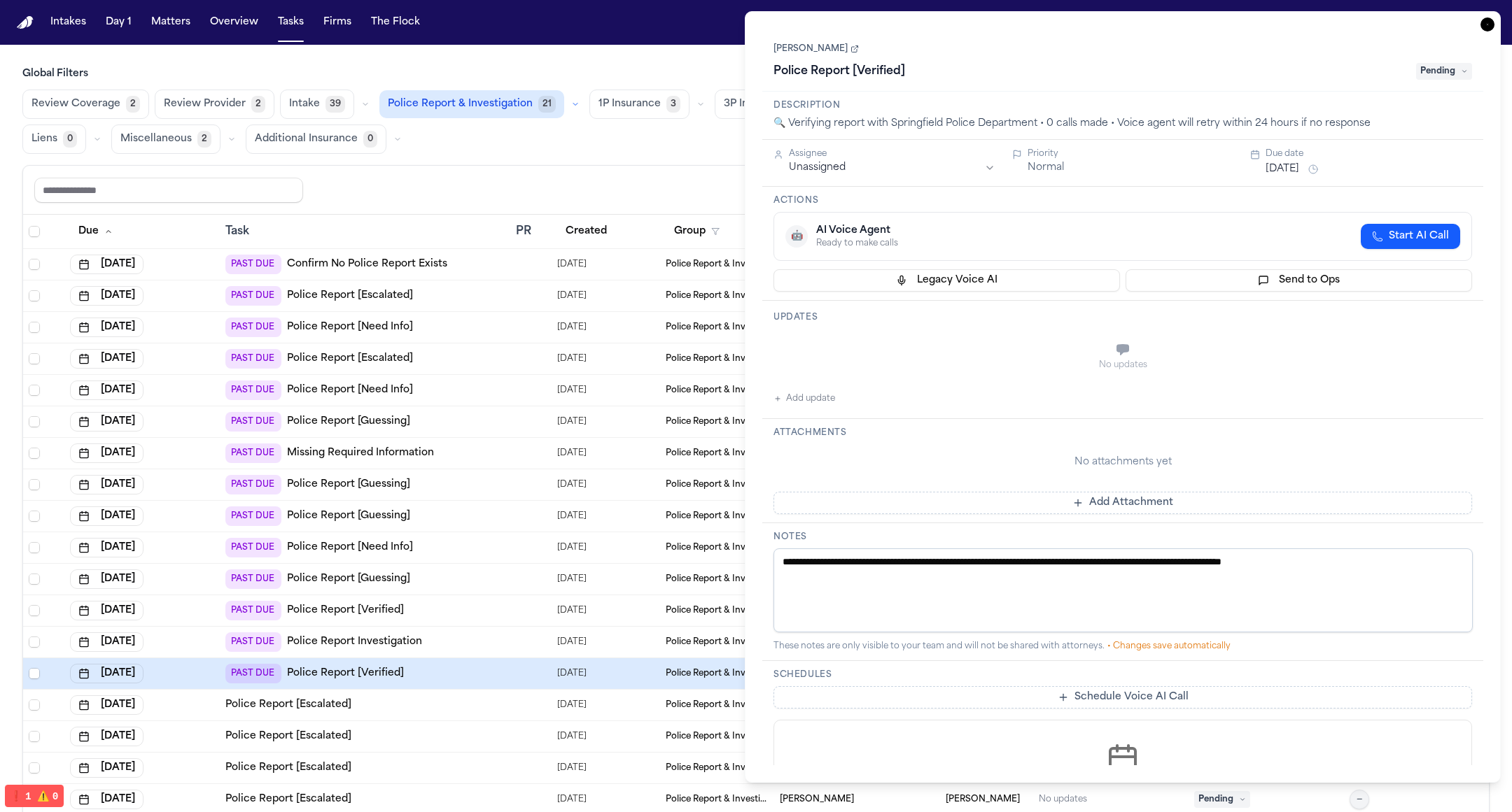
click at [509, 283] on td "PAST DUE Police Report [Escalated]" at bounding box center [365, 296] width 290 height 31
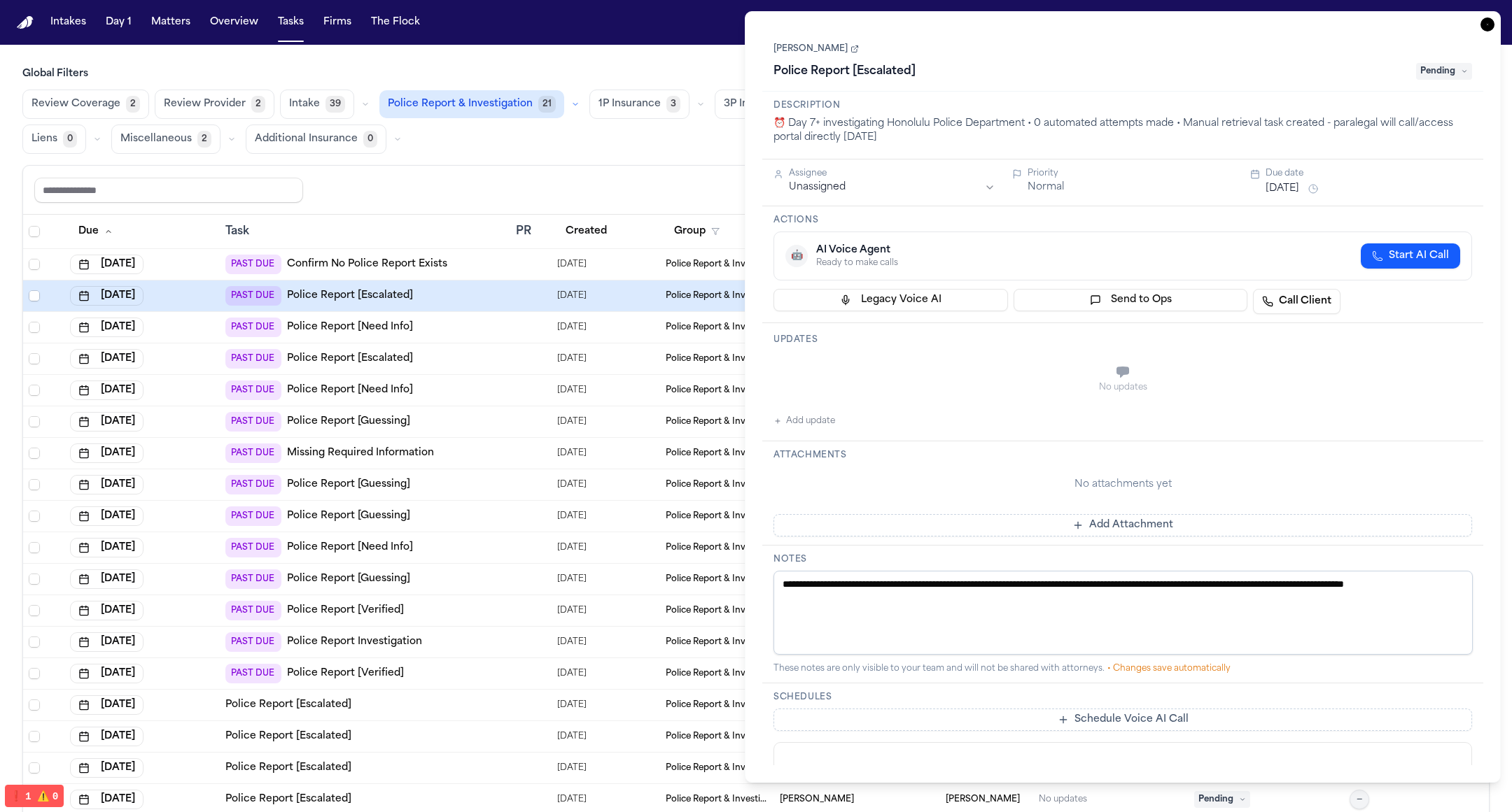
click at [512, 440] on td at bounding box center [531, 453] width 42 height 31
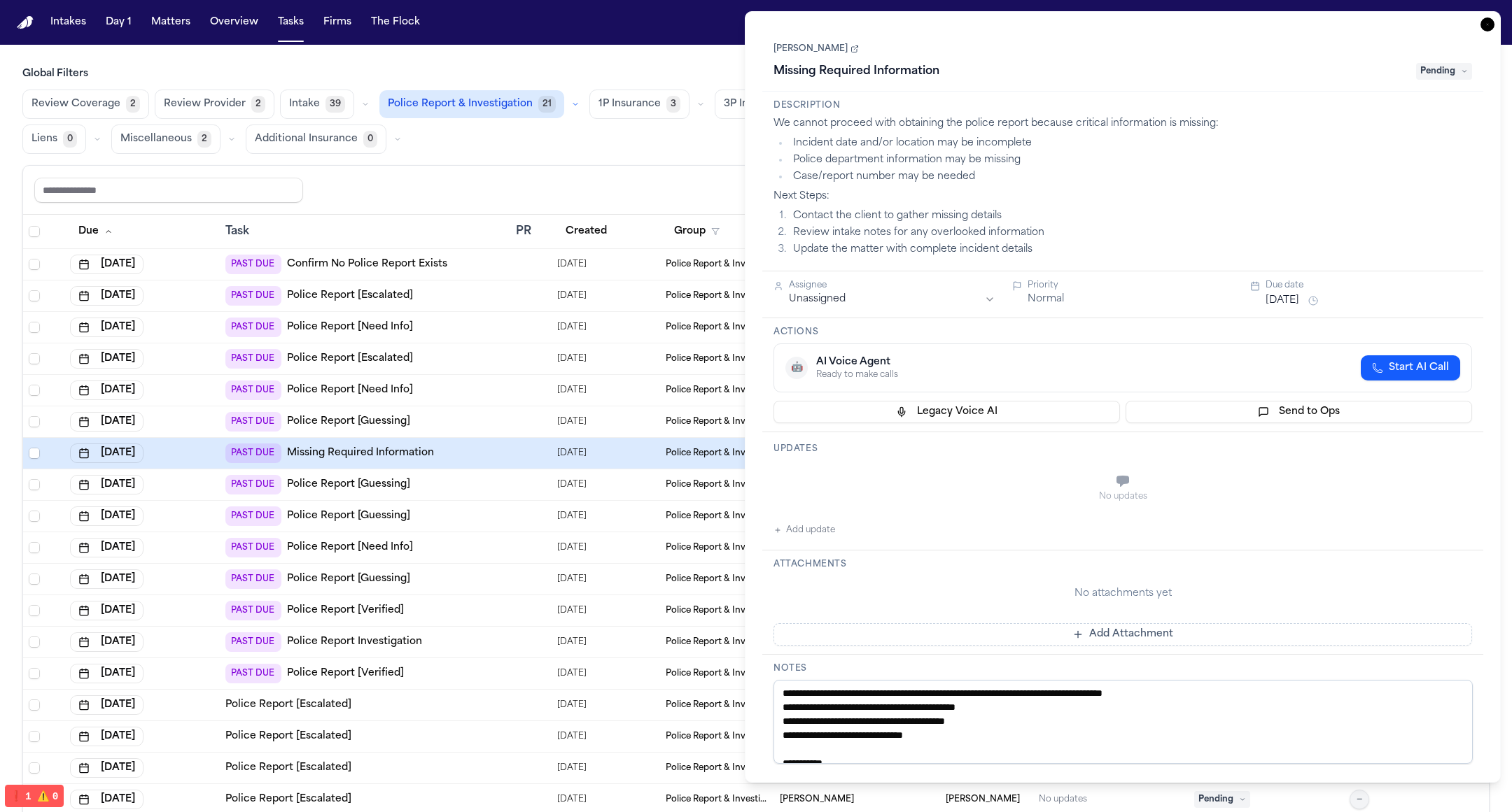
click at [741, 30] on icon "button" at bounding box center [1486, 24] width 14 height 14
